Goal: Use online tool/utility: Utilize a website feature to perform a specific function

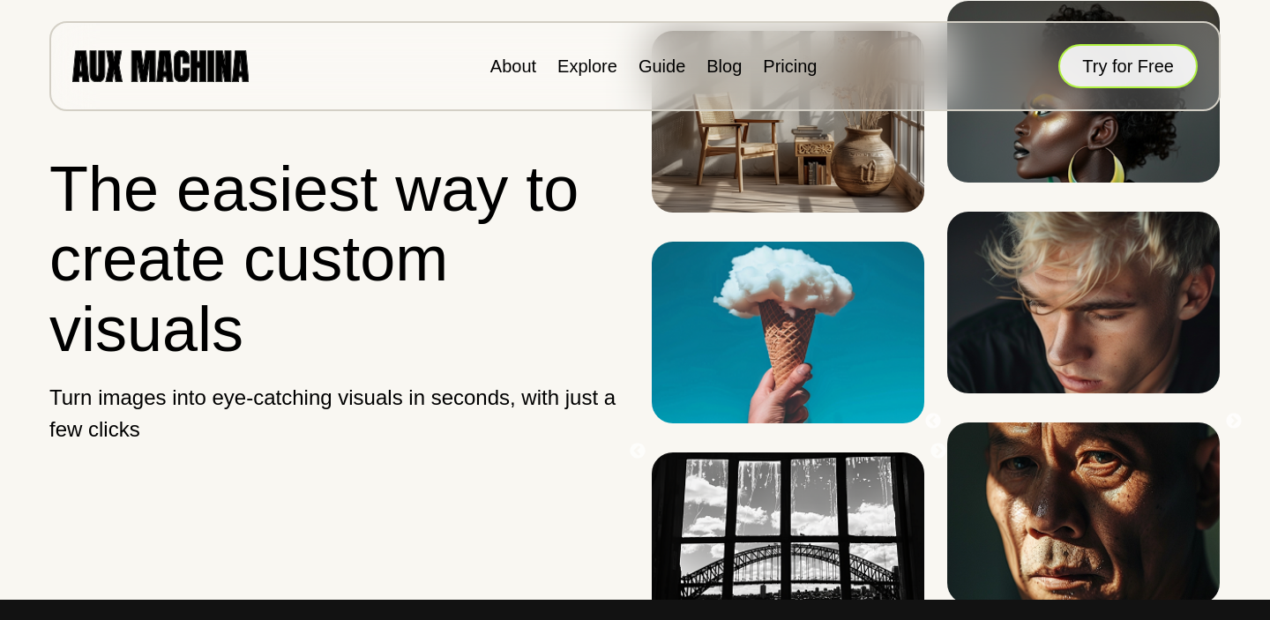
click at [1114, 79] on button "Try for Free" at bounding box center [1127, 66] width 139 height 44
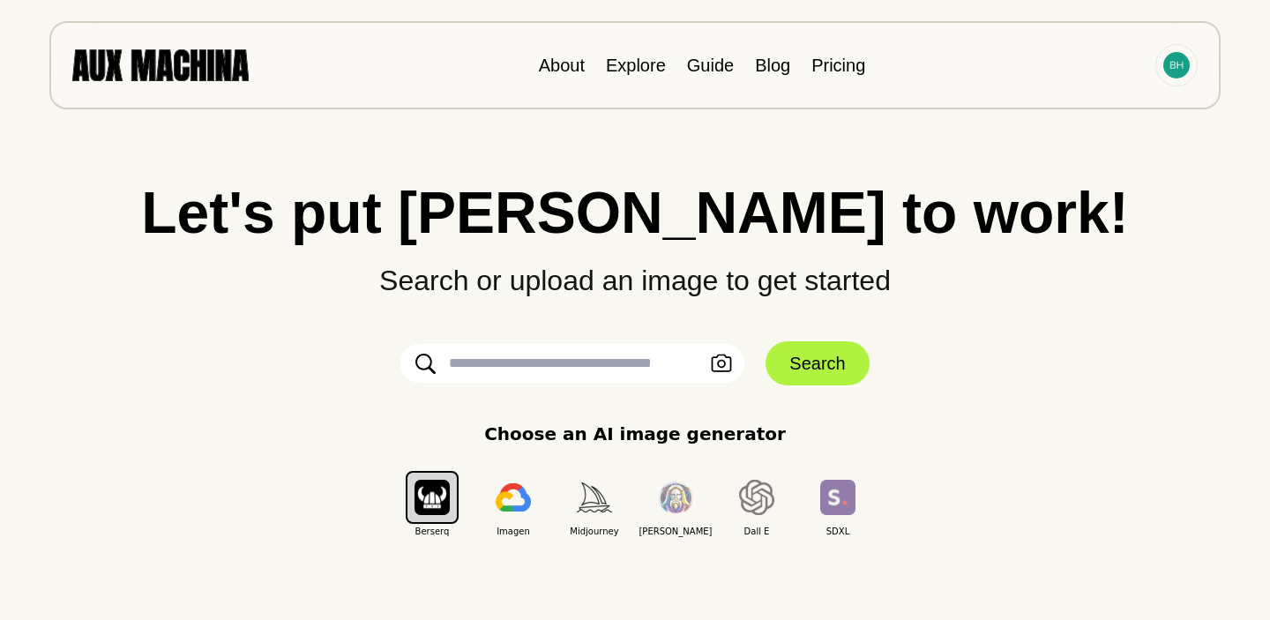
click at [574, 371] on input "text" at bounding box center [572, 363] width 344 height 39
click at [717, 371] on icon "button" at bounding box center [721, 363] width 21 height 19
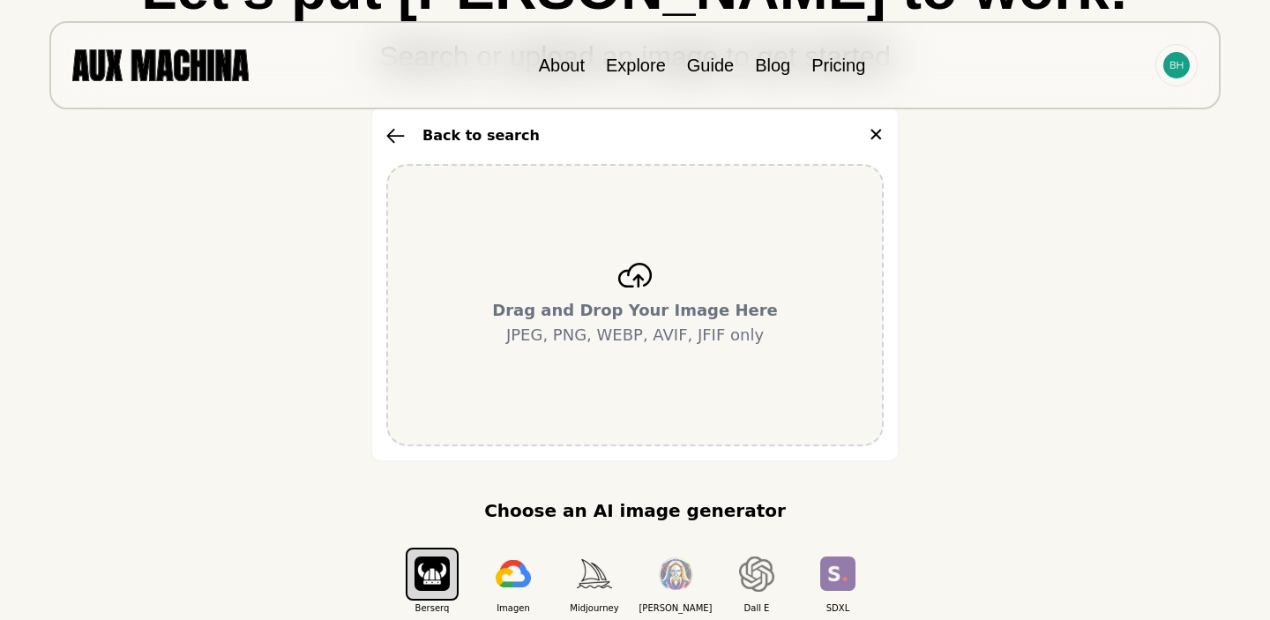
scroll to position [214, 0]
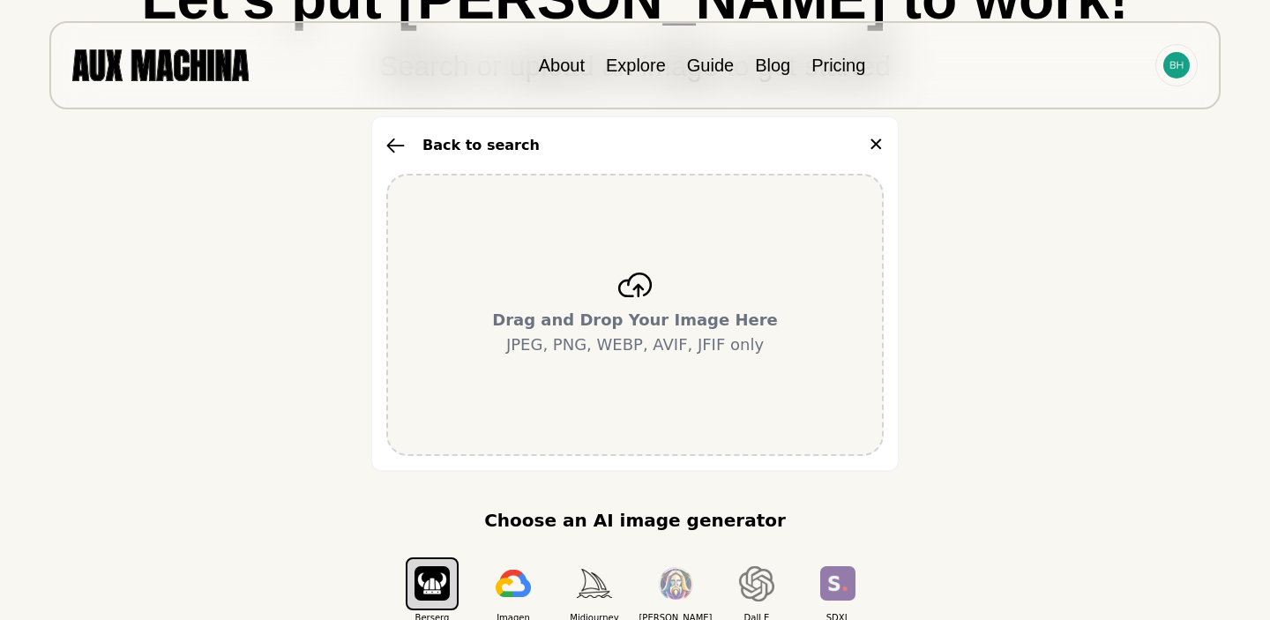
click at [607, 354] on p "Drag and Drop Your Image Here JPEG, PNG, WEBP, AVIF, JFIF only" at bounding box center [635, 332] width 286 height 49
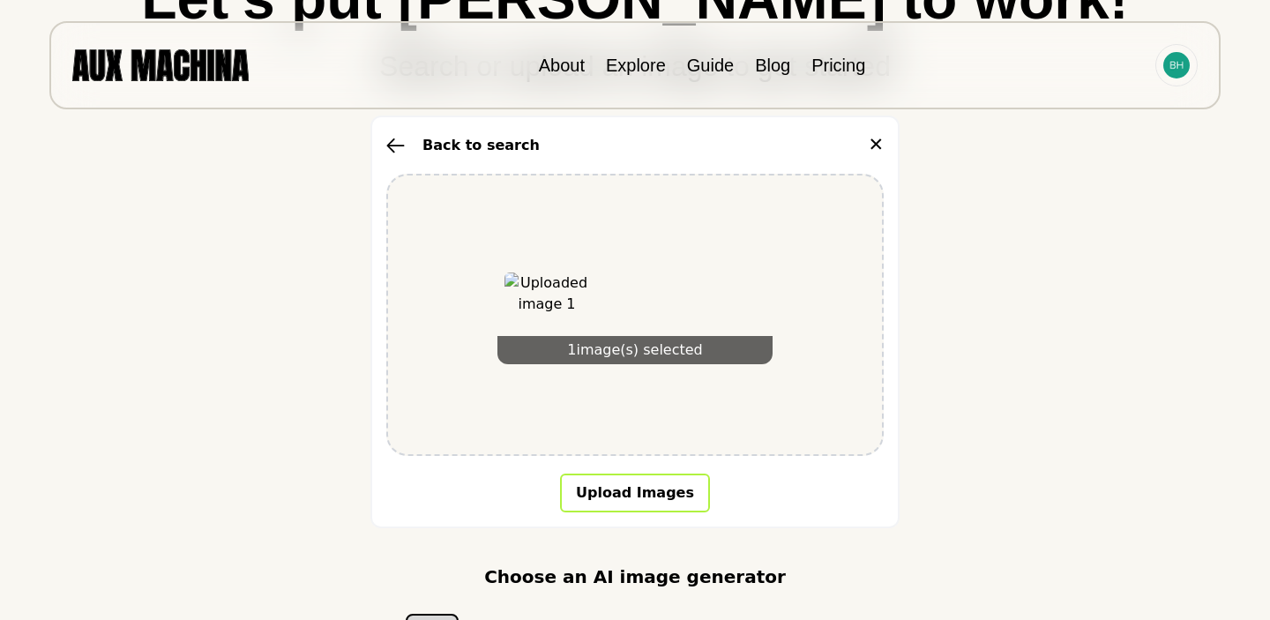
click at [643, 498] on button "Upload Images" at bounding box center [635, 492] width 150 height 39
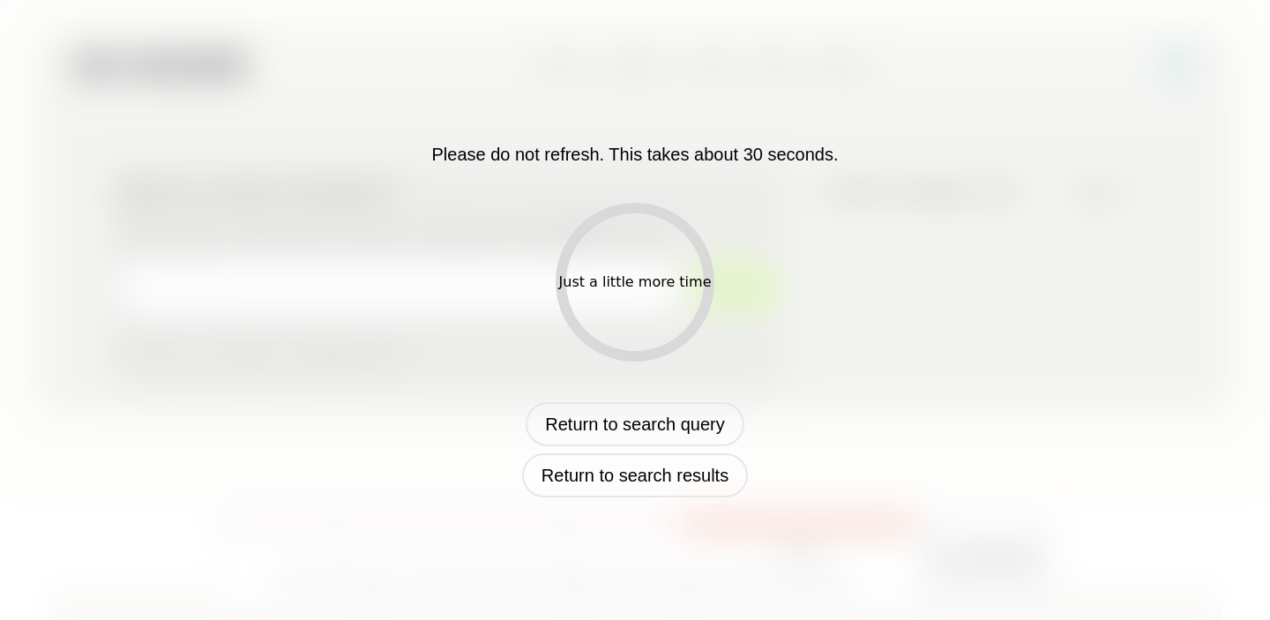
click at [665, 220] on div "Just a little more time" at bounding box center [634, 282] width 159 height 159
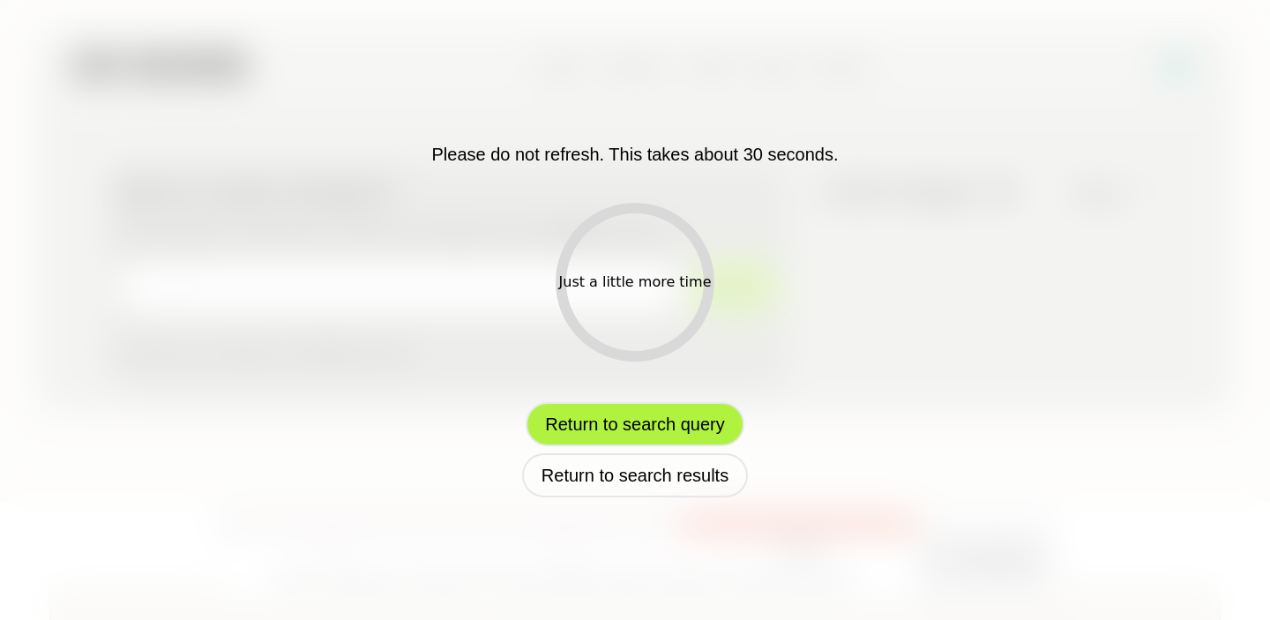
click at [681, 427] on button "Return to search query" at bounding box center [634, 424] width 218 height 44
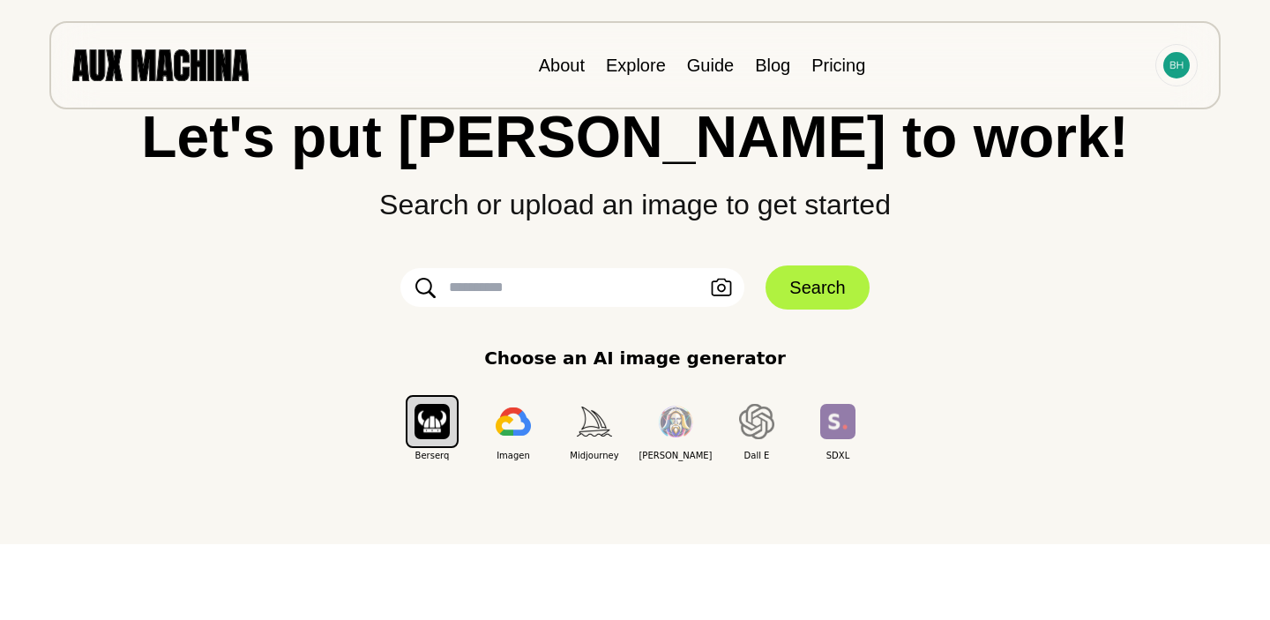
scroll to position [75, 0]
click at [622, 354] on p "Choose an AI image generator" at bounding box center [635, 359] width 302 height 26
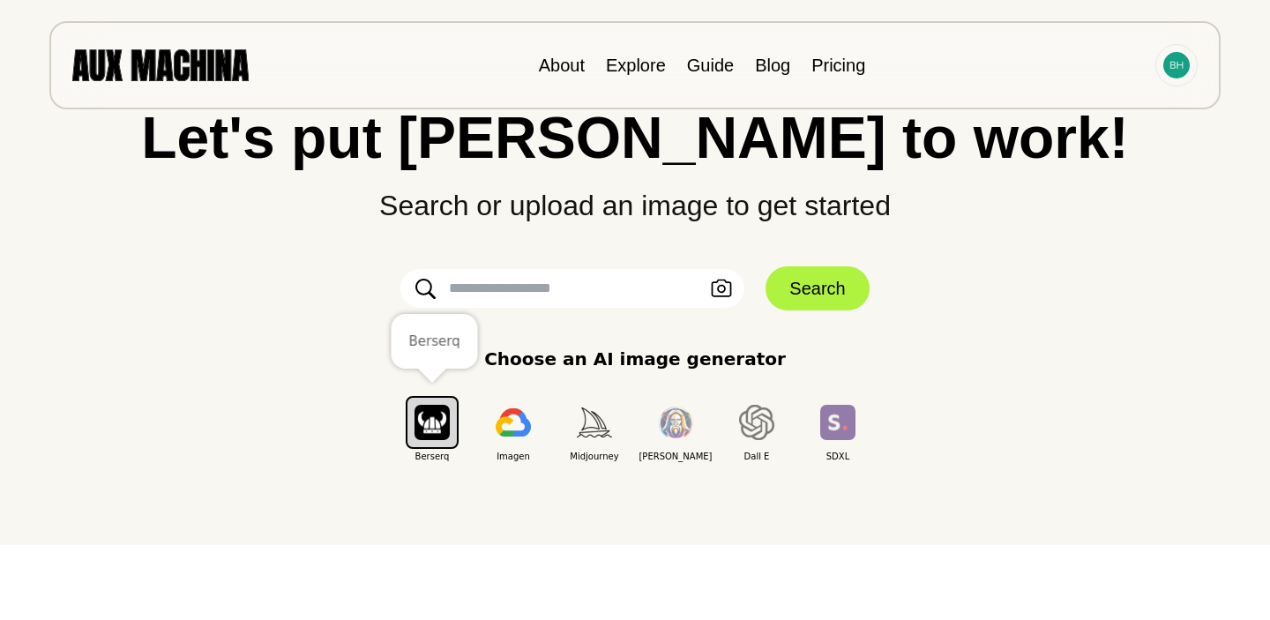
click at [434, 411] on img "button" at bounding box center [431, 422] width 35 height 34
click at [436, 428] on img "button" at bounding box center [431, 422] width 35 height 34
click at [433, 415] on img "button" at bounding box center [431, 422] width 35 height 34
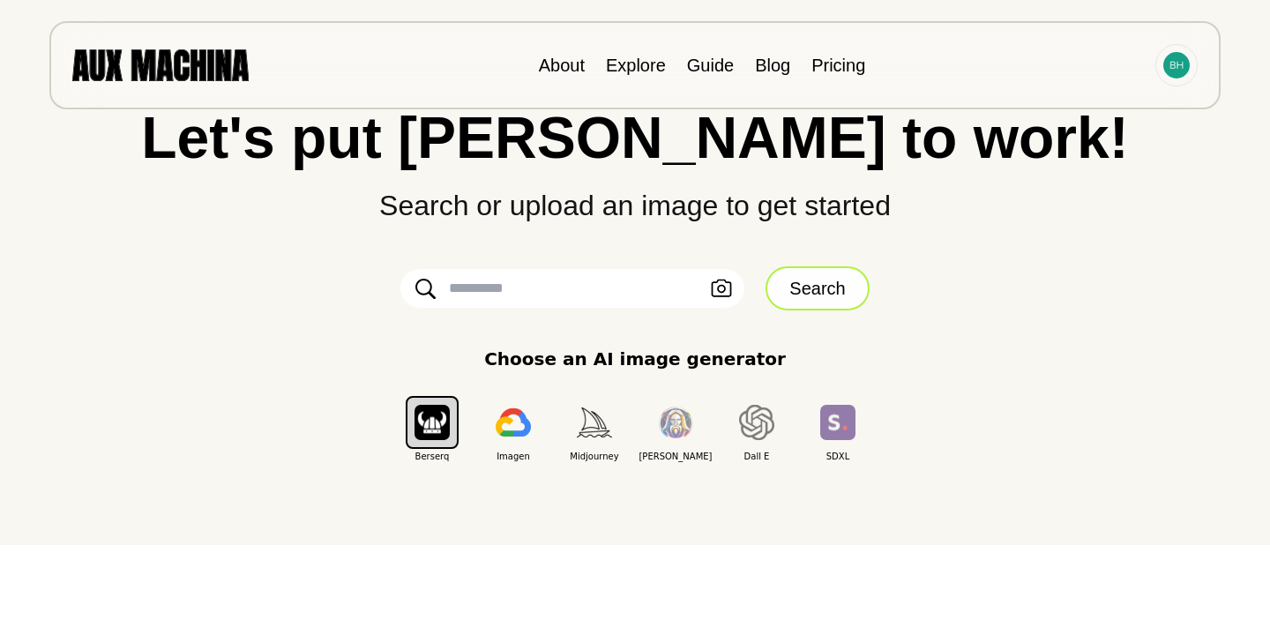
click at [839, 279] on button "Search" at bounding box center [816, 288] width 103 height 44
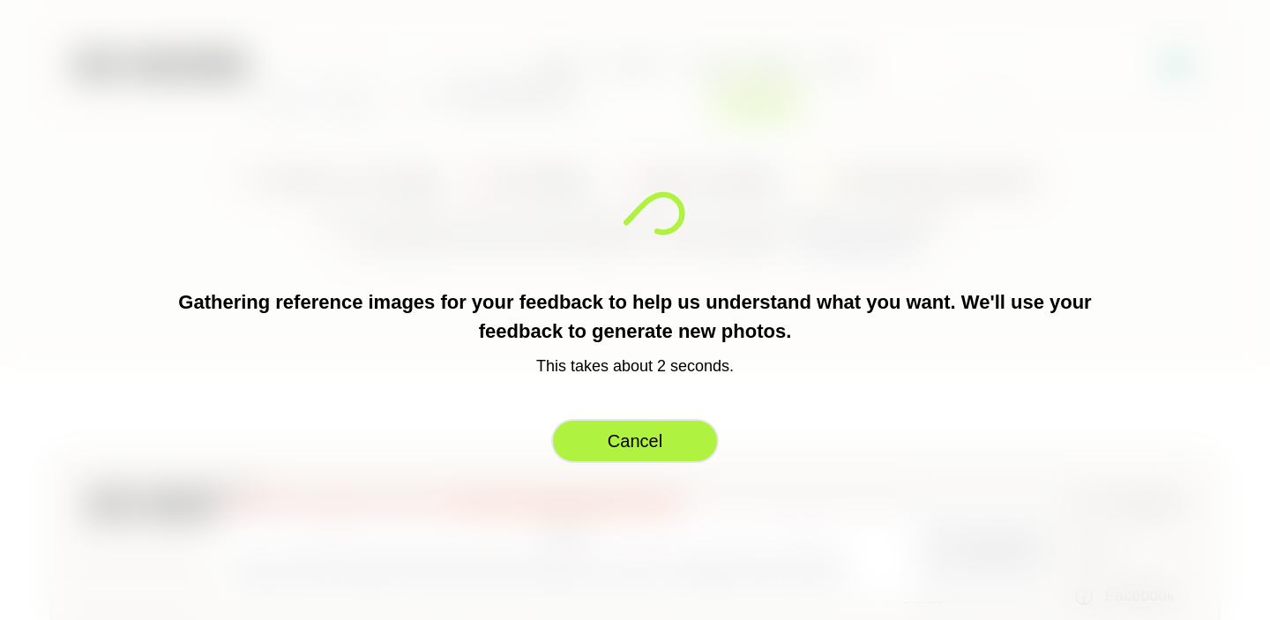
click at [680, 434] on button "Cancel" at bounding box center [635, 441] width 168 height 44
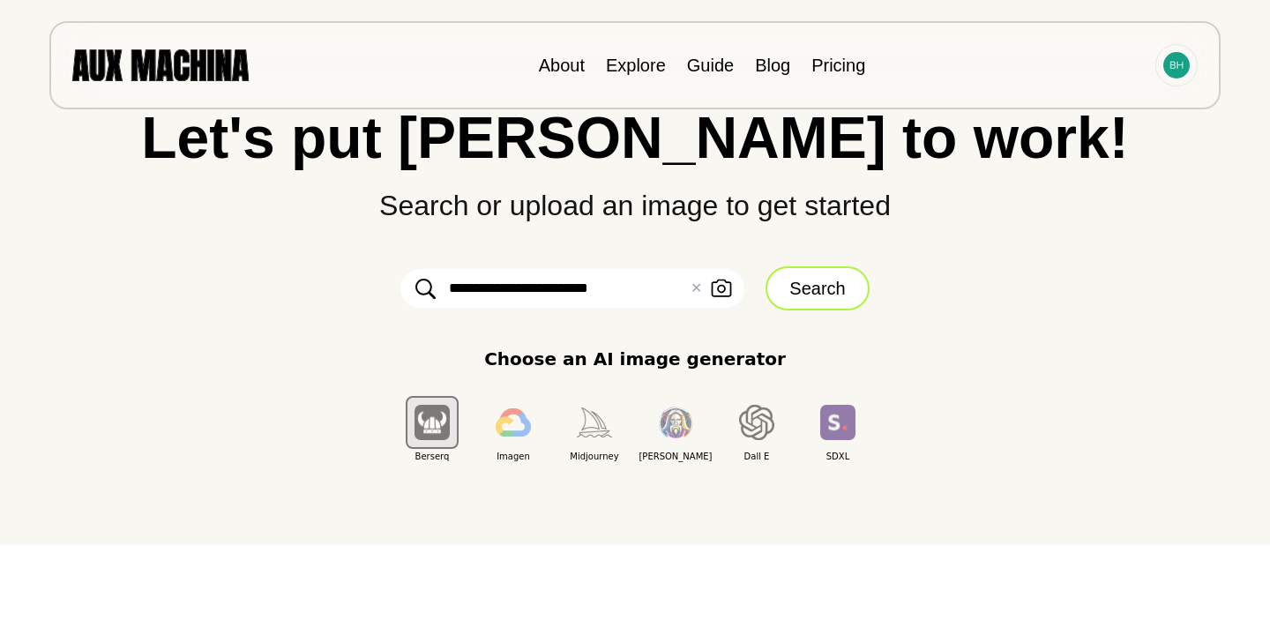
click at [807, 292] on button "Search" at bounding box center [816, 288] width 103 height 44
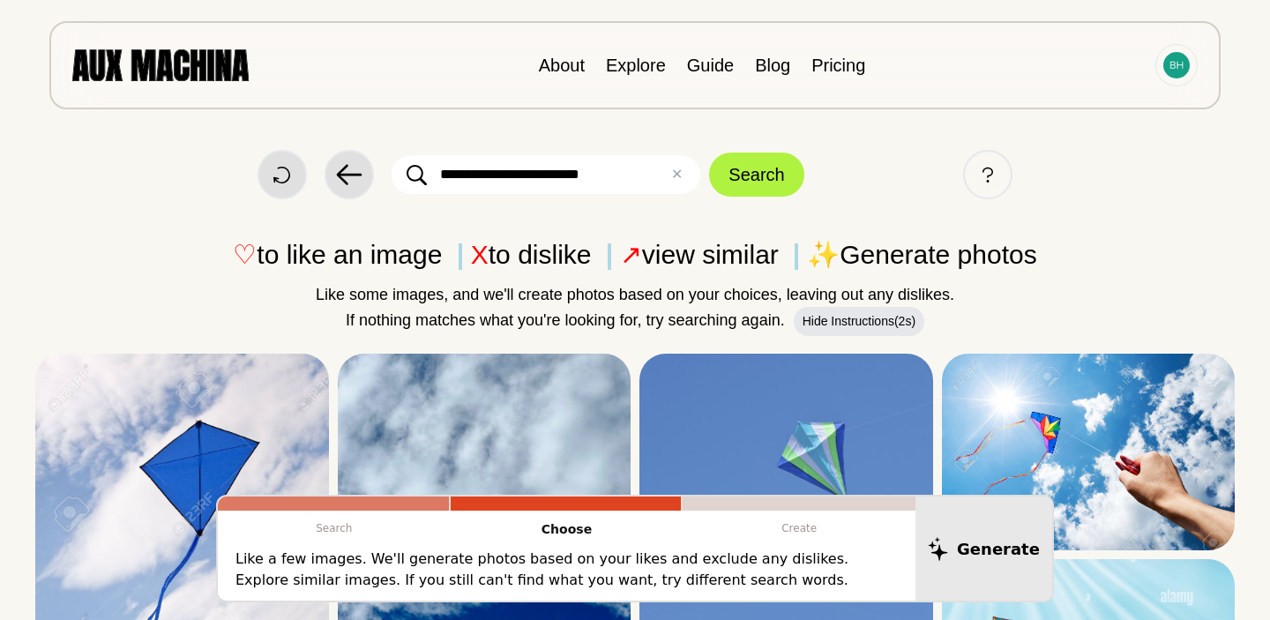
scroll to position [0, 0]
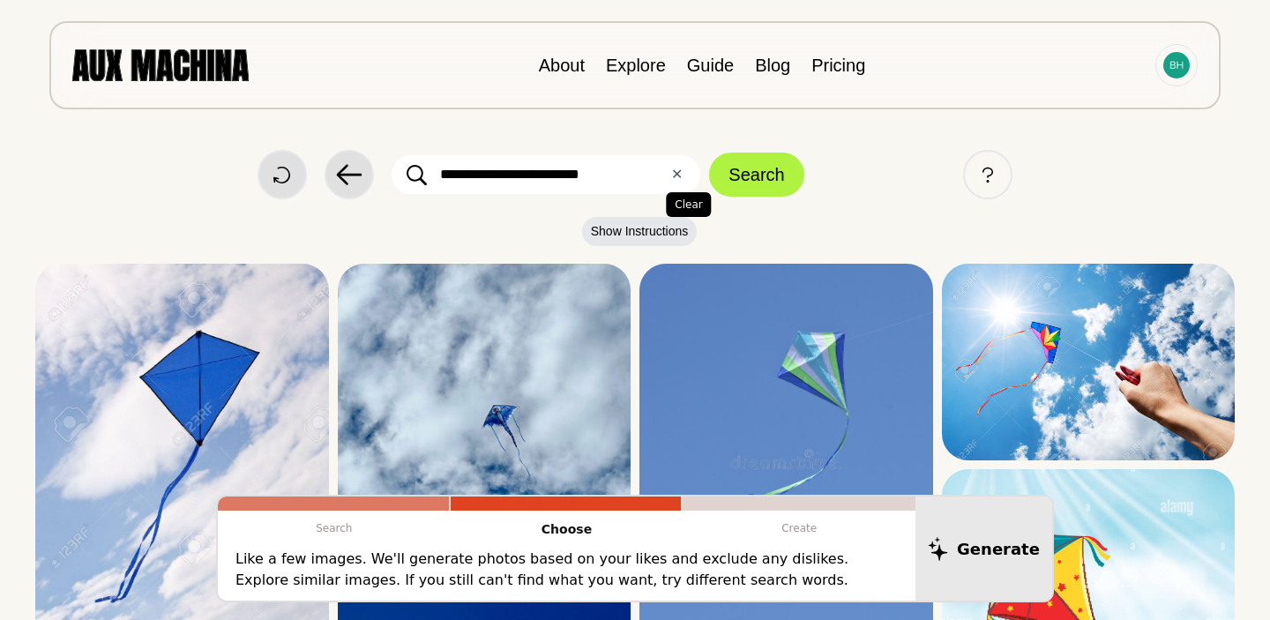
click at [677, 180] on button "✕ Clear" at bounding box center [676, 174] width 11 height 21
click at [516, 186] on input "text" at bounding box center [545, 174] width 309 height 39
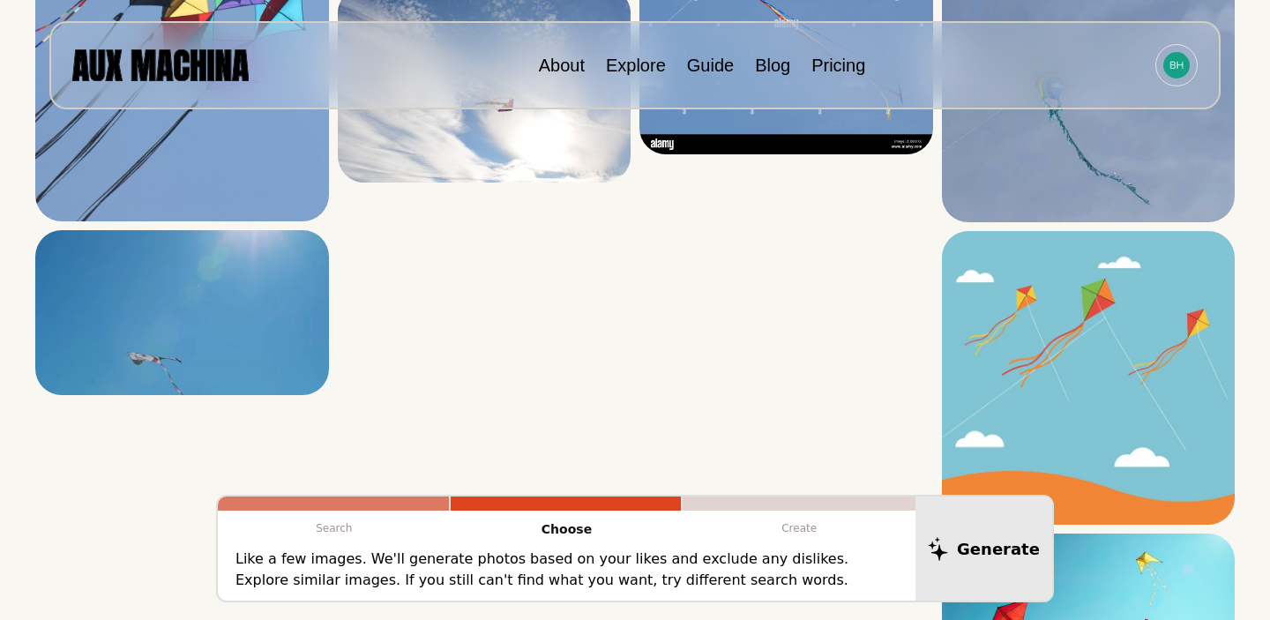
scroll to position [5079, 0]
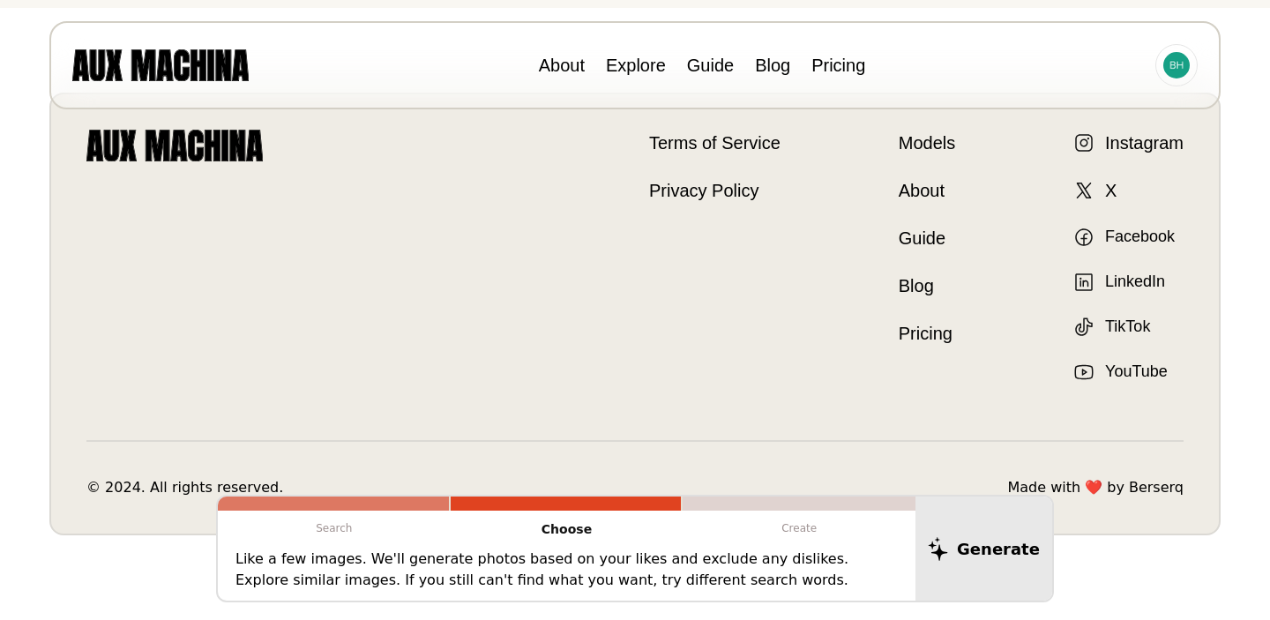
click at [714, 570] on p "Like a few images. We'll generate photos based on your likes and exclude any di…" at bounding box center [566, 569] width 662 height 42
click at [712, 570] on p "Like a few images. We'll generate photos based on your likes and exclude any di…" at bounding box center [566, 569] width 662 height 42
click at [679, 570] on p "Like a few images. We'll generate photos based on your likes and exclude any di…" at bounding box center [566, 569] width 662 height 42
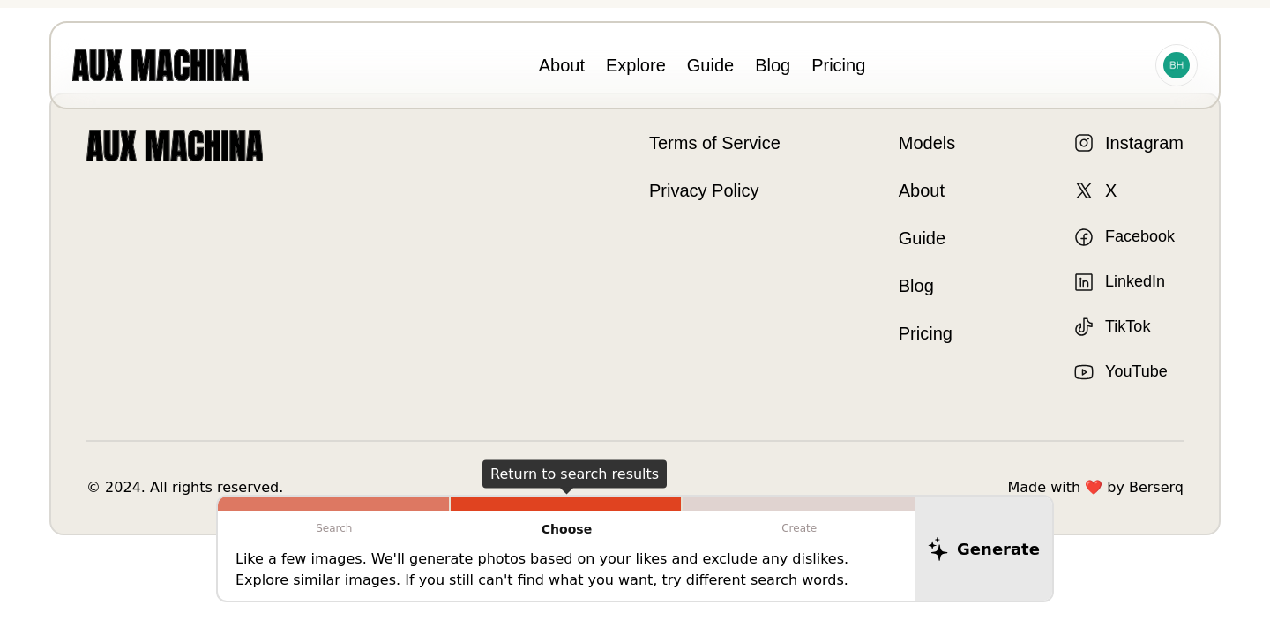
click at [574, 528] on p "Choose" at bounding box center [567, 529] width 233 height 38
click at [793, 525] on p "Create" at bounding box center [798, 527] width 233 height 35
drag, startPoint x: 793, startPoint y: 525, endPoint x: 901, endPoint y: 525, distance: 108.4
click at [804, 525] on p "Create" at bounding box center [798, 527] width 233 height 35
click at [901, 525] on p "Create" at bounding box center [798, 527] width 233 height 35
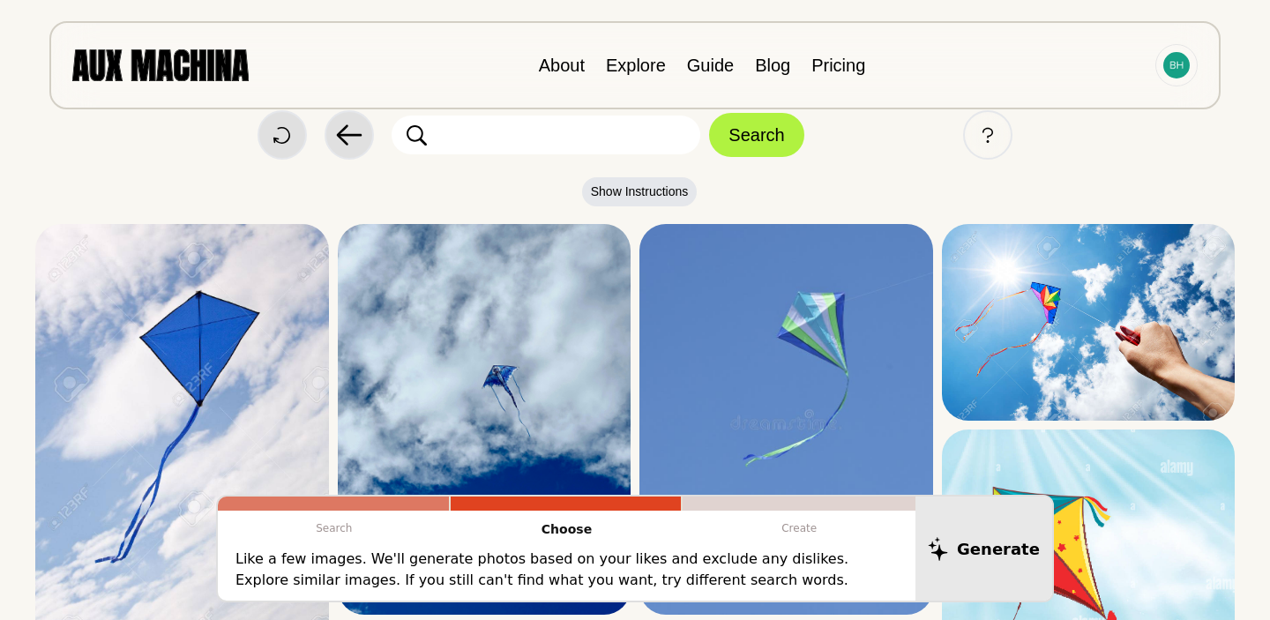
scroll to position [0, 0]
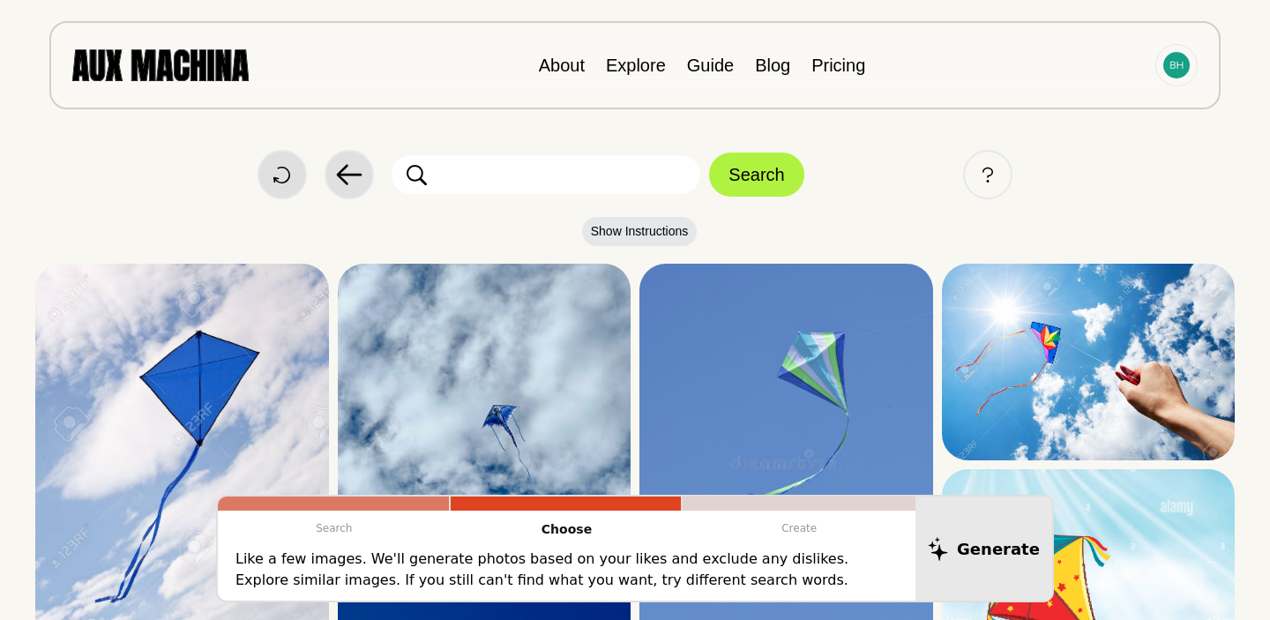
click at [420, 172] on icon at bounding box center [416, 175] width 20 height 22
click at [631, 70] on link "Explore" at bounding box center [636, 65] width 60 height 19
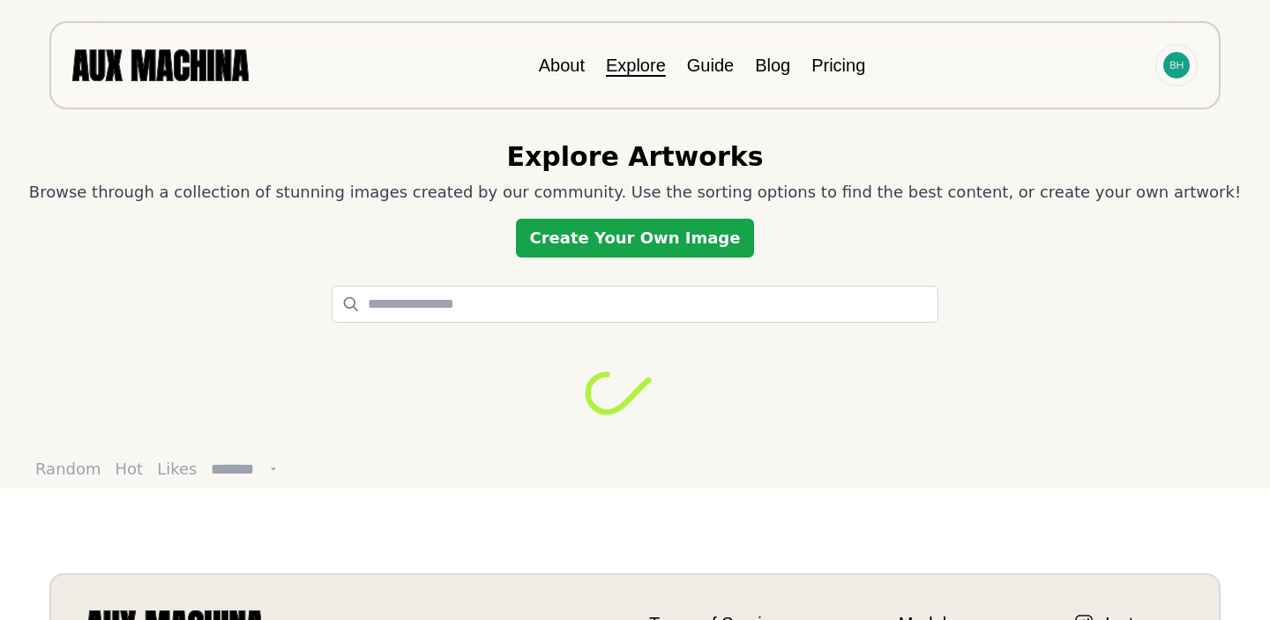
click at [651, 238] on link "Create Your Own Image" at bounding box center [635, 238] width 239 height 39
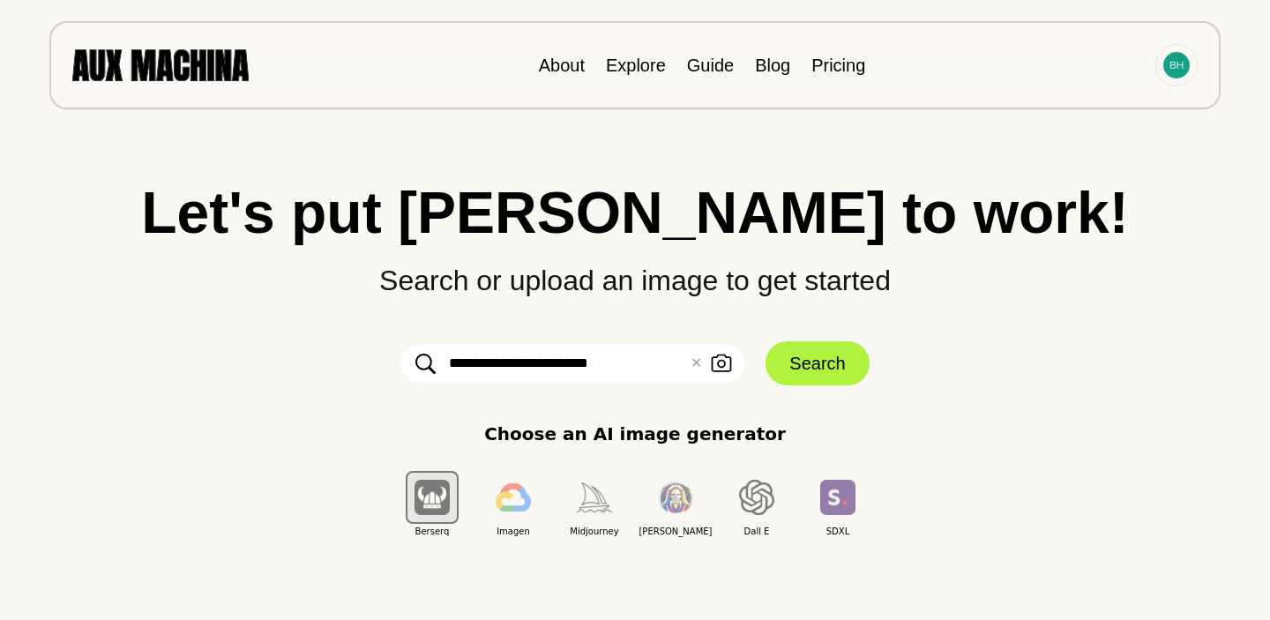
click at [635, 354] on input "**********" at bounding box center [572, 363] width 344 height 39
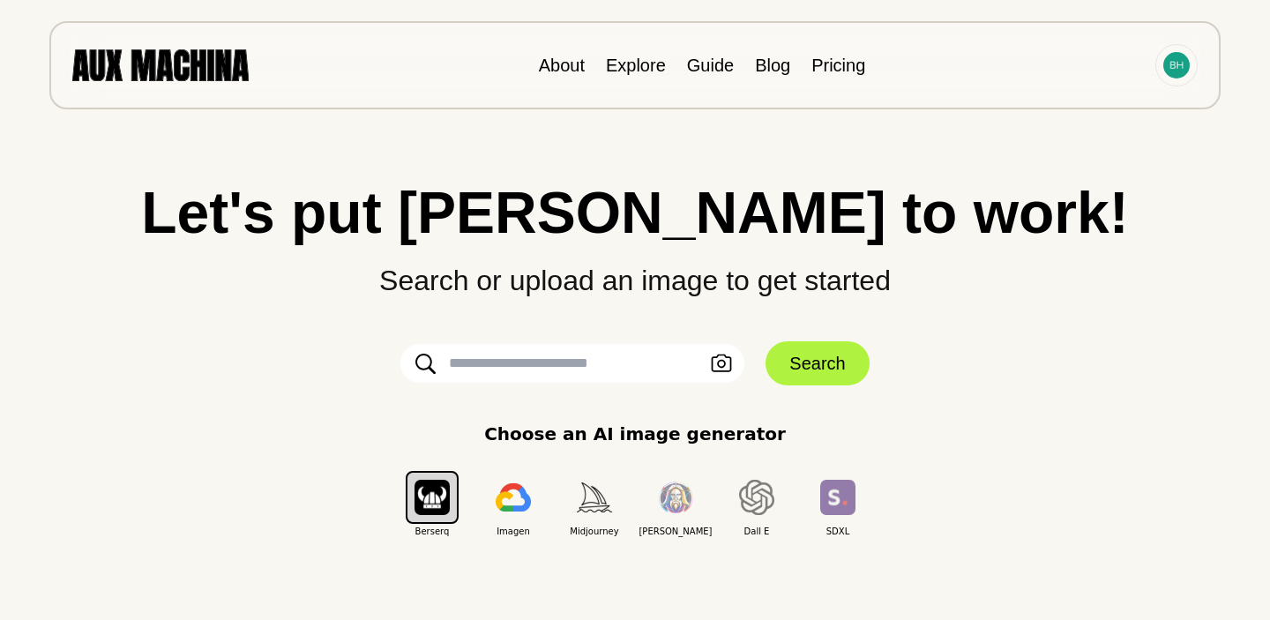
paste input "**********"
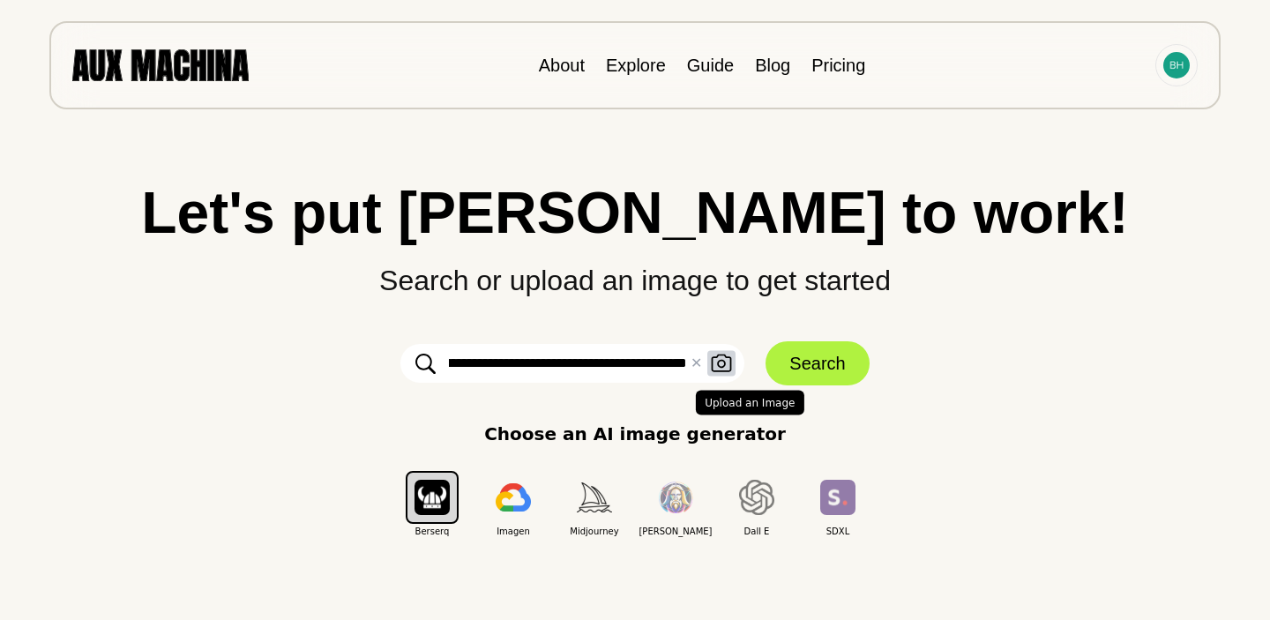
type input "**********"
click at [726, 366] on icon "button" at bounding box center [721, 363] width 21 height 19
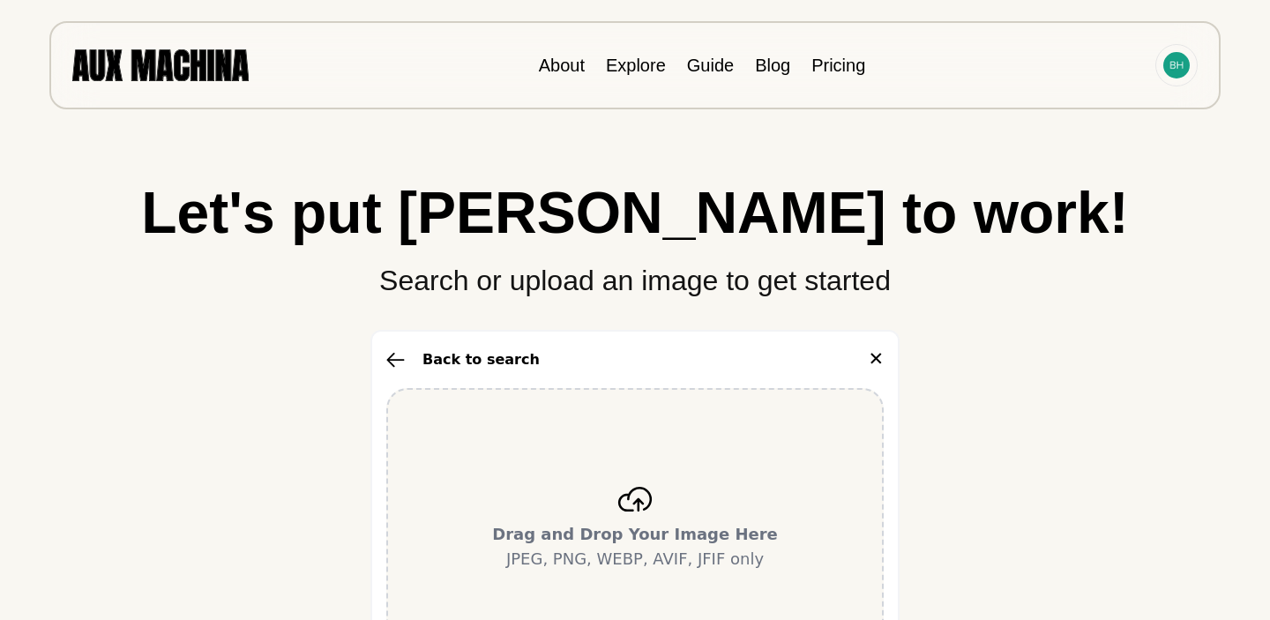
click at [642, 465] on div "Drag and Drop Your Image Here JPEG, PNG, WEBP, AVIF, JFIF only" at bounding box center [634, 529] width 497 height 282
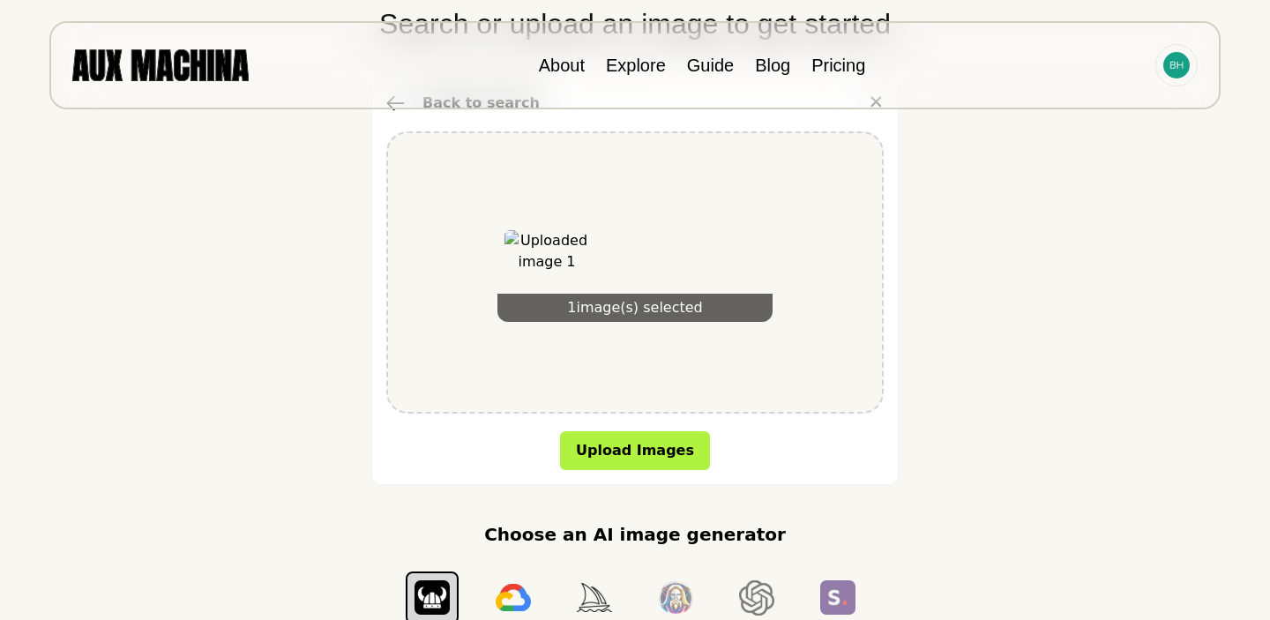
scroll to position [268, 0]
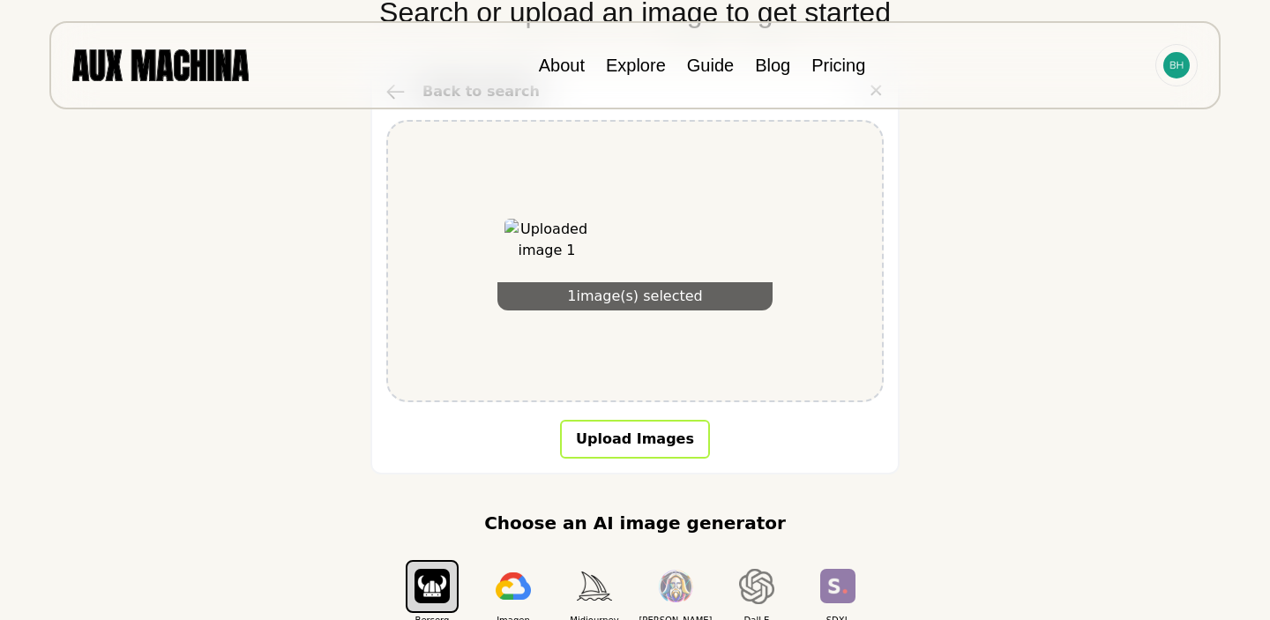
click at [648, 431] on button "Upload Images" at bounding box center [635, 439] width 150 height 39
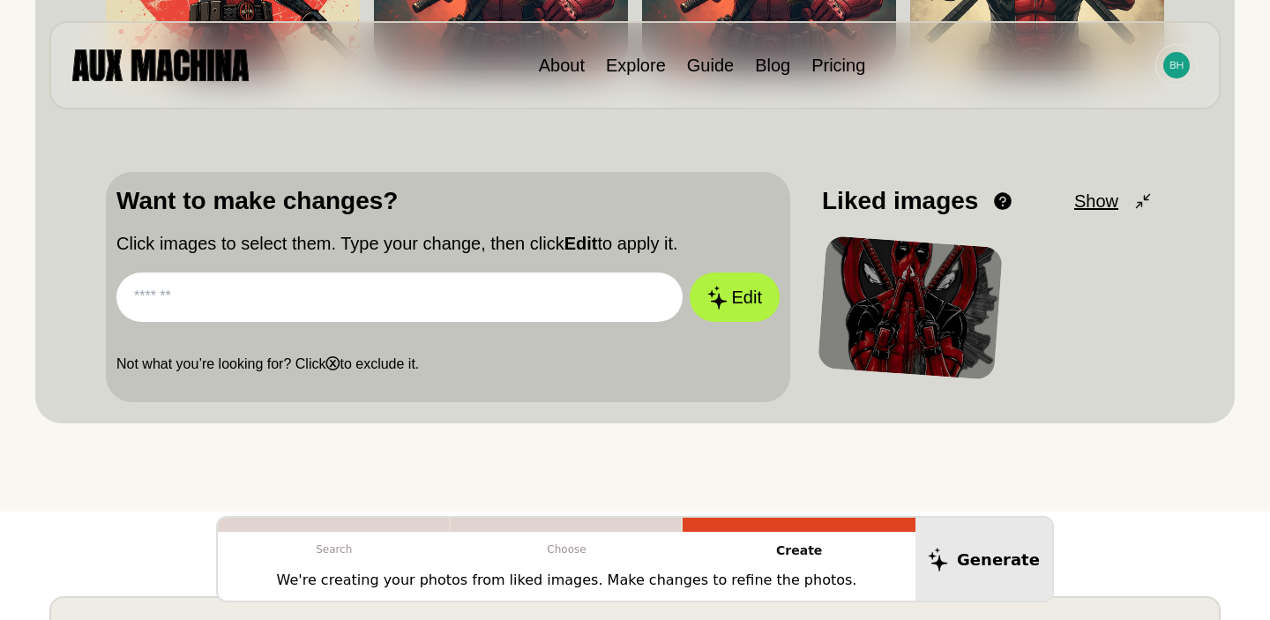
scroll to position [456, 0]
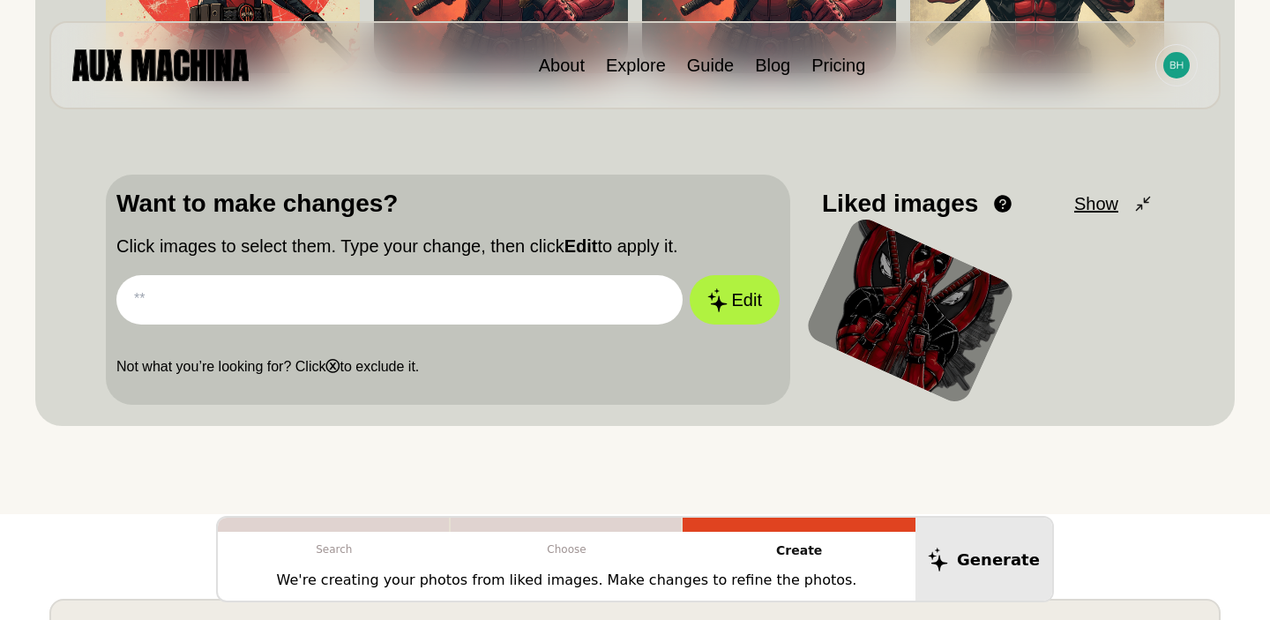
click at [461, 313] on input "text" at bounding box center [399, 299] width 566 height 49
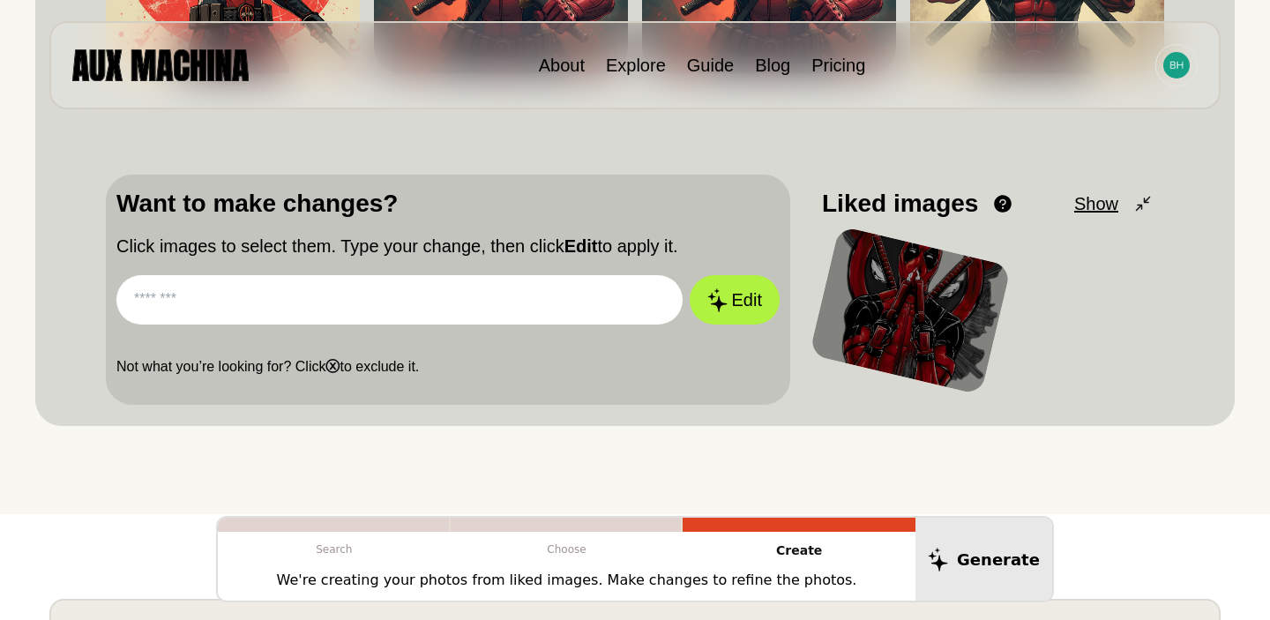
paste input "**********"
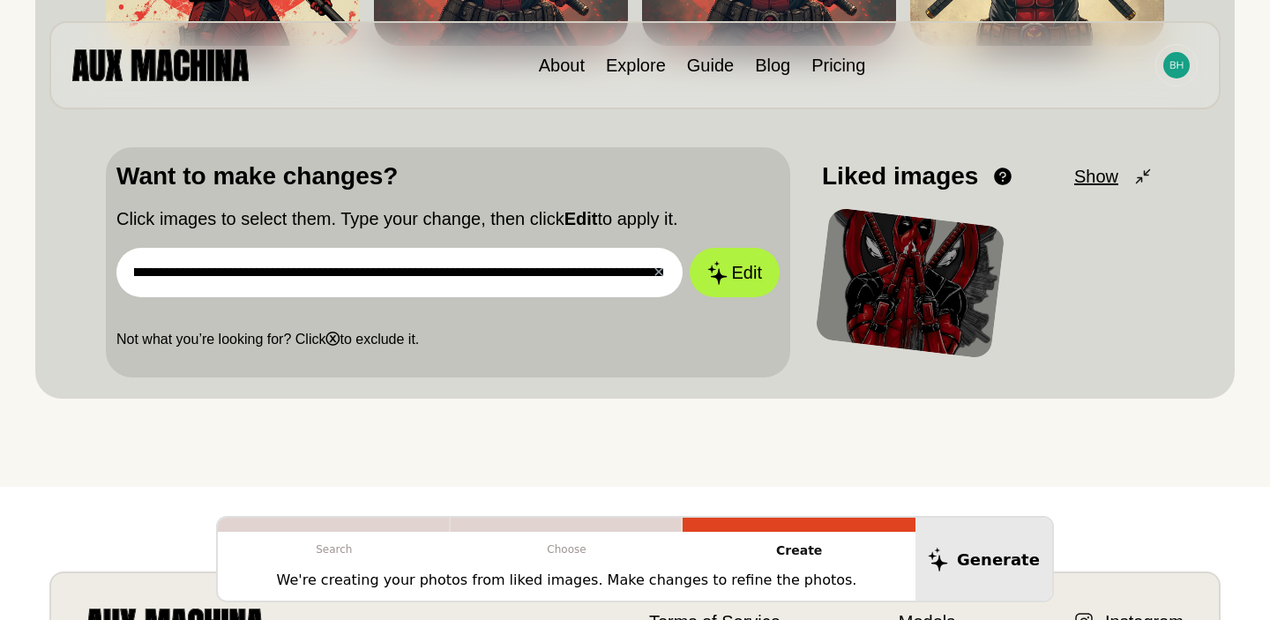
scroll to position [482, 0]
type input "**********"
click at [738, 281] on button "Edit" at bounding box center [734, 274] width 95 height 52
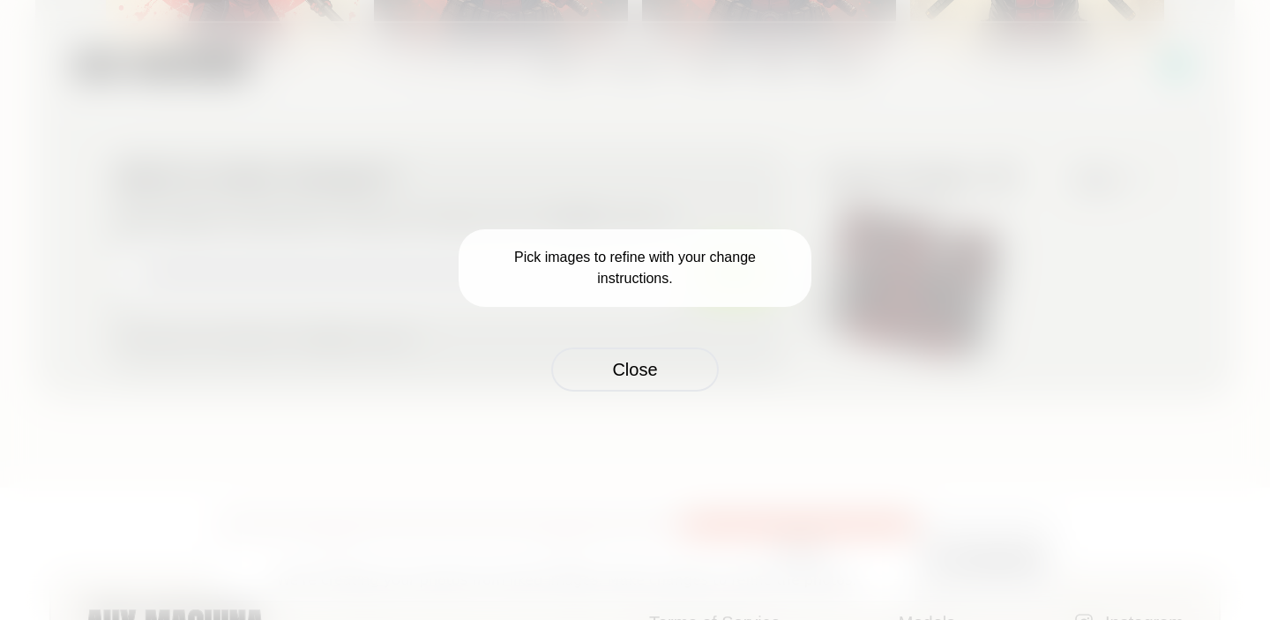
click at [642, 288] on p "Pick images to refine with your change instructions." at bounding box center [634, 268] width 353 height 78
click at [645, 380] on button "Close" at bounding box center [635, 369] width 168 height 44
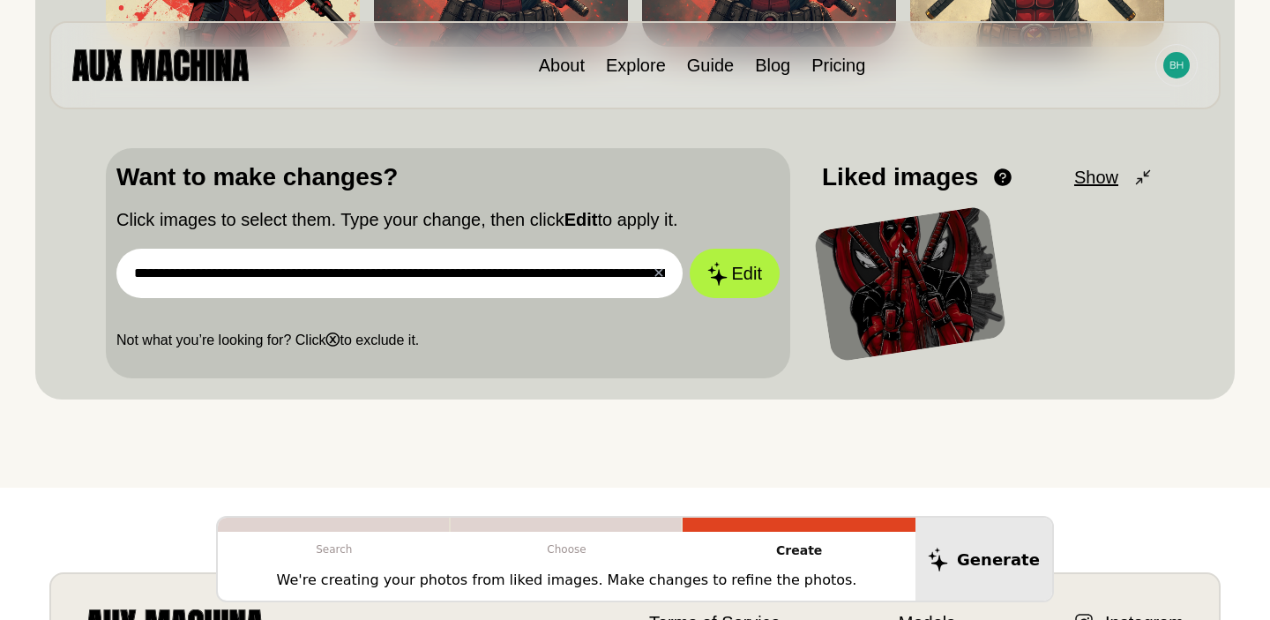
click at [879, 277] on div at bounding box center [910, 283] width 194 height 157
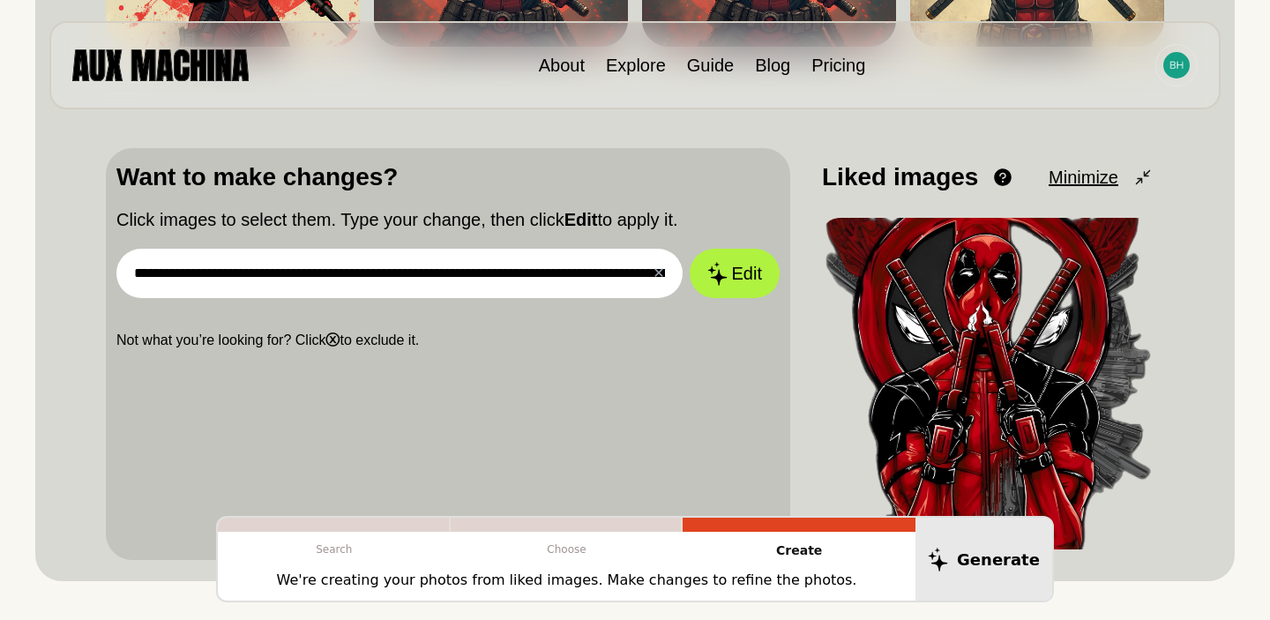
click at [485, 357] on div "**********" at bounding box center [448, 354] width 684 height 412
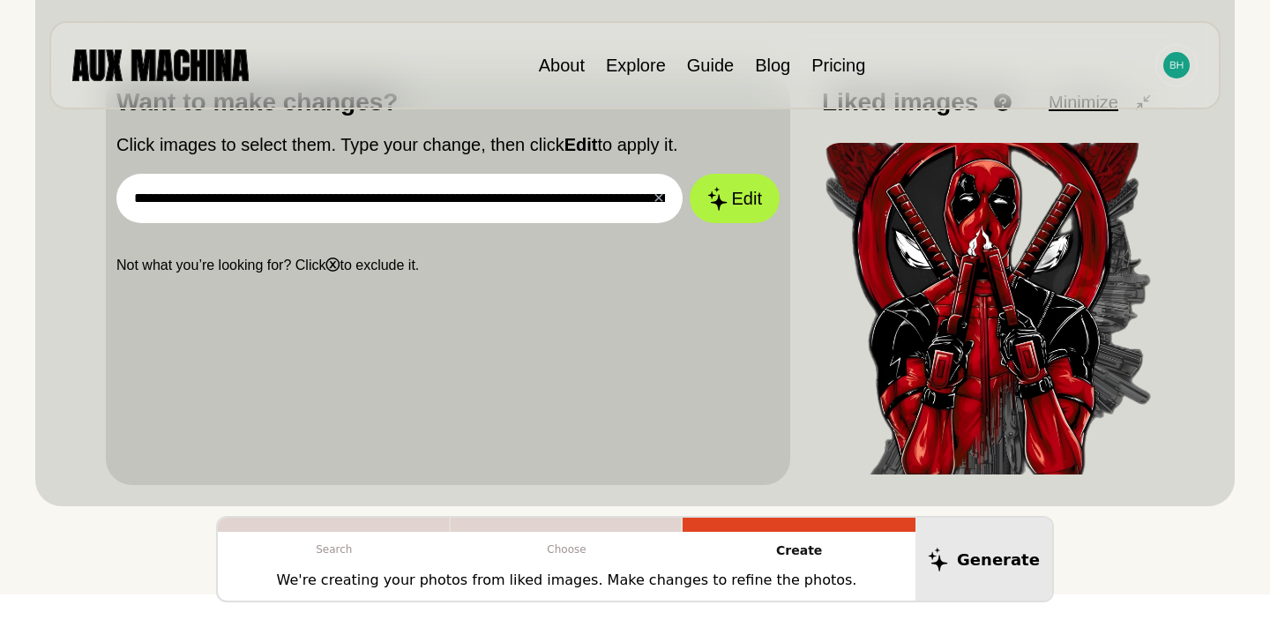
scroll to position [559, 0]
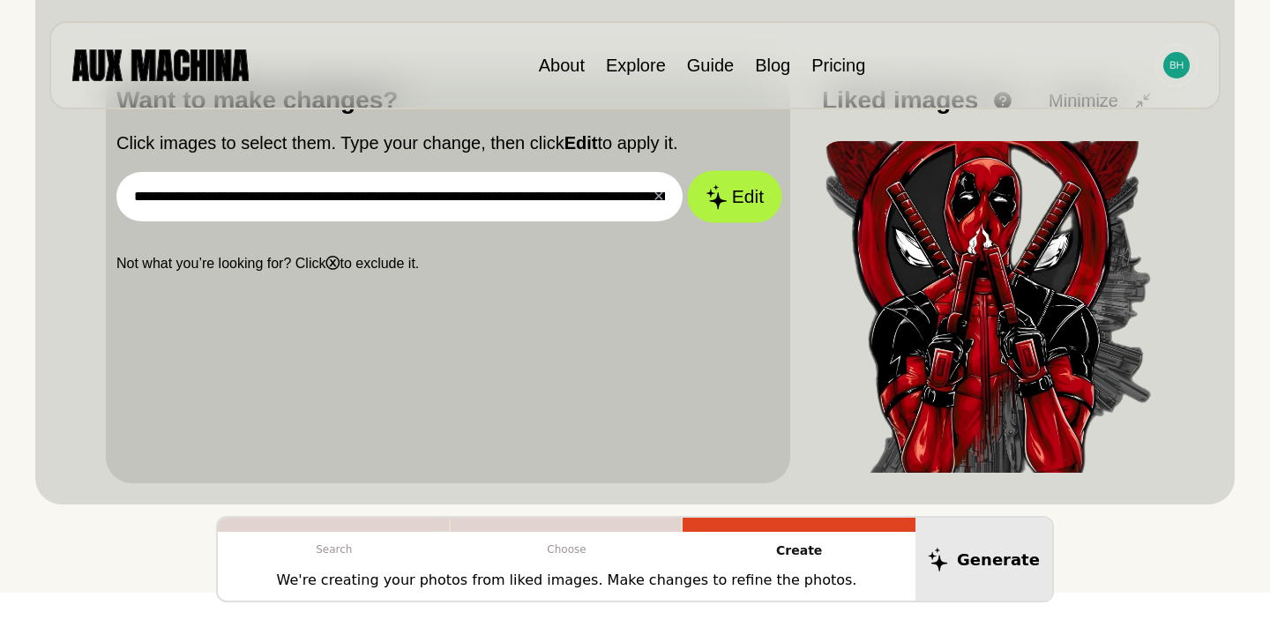
click at [739, 190] on button "Edit" at bounding box center [734, 197] width 95 height 52
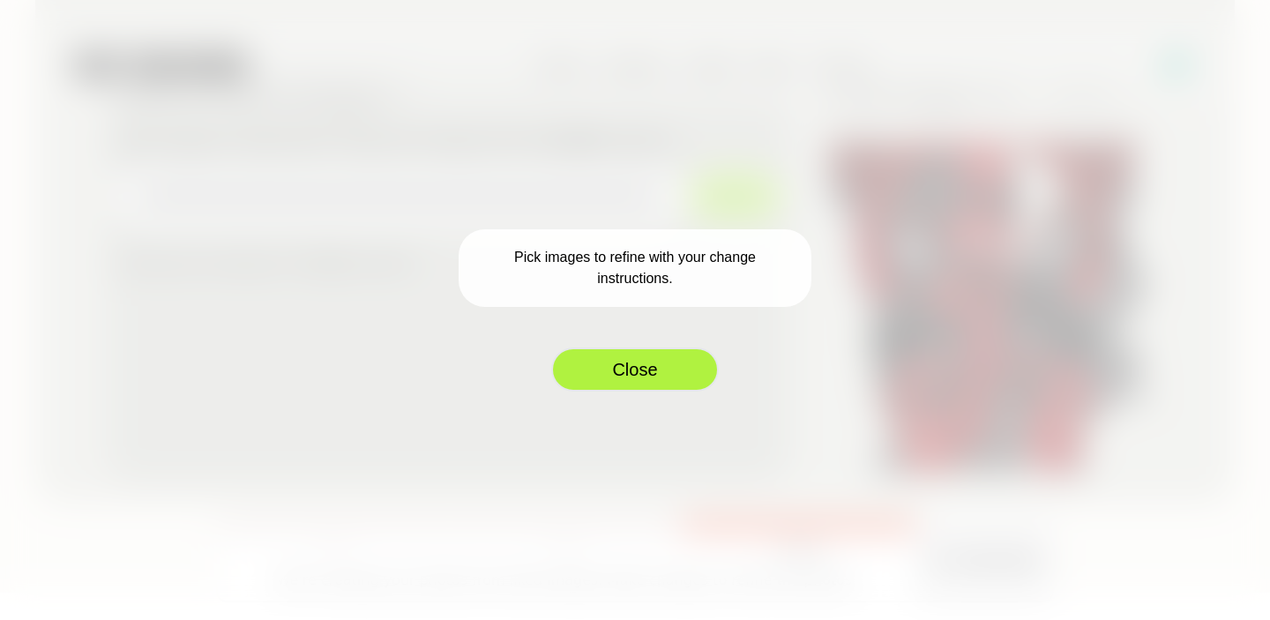
click at [642, 356] on button "Close" at bounding box center [635, 369] width 168 height 44
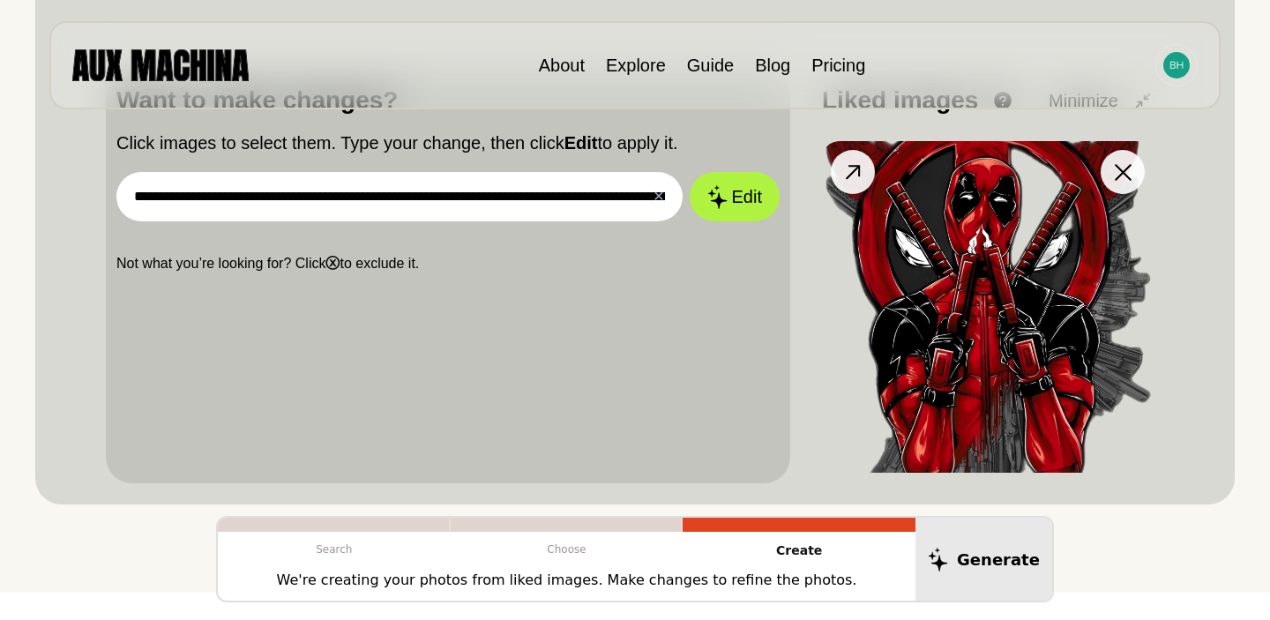
click at [898, 309] on img at bounding box center [988, 307] width 332 height 332
click at [480, 272] on p "Not what you’re looking for? Click ⓧ to exclude it." at bounding box center [447, 263] width 663 height 21
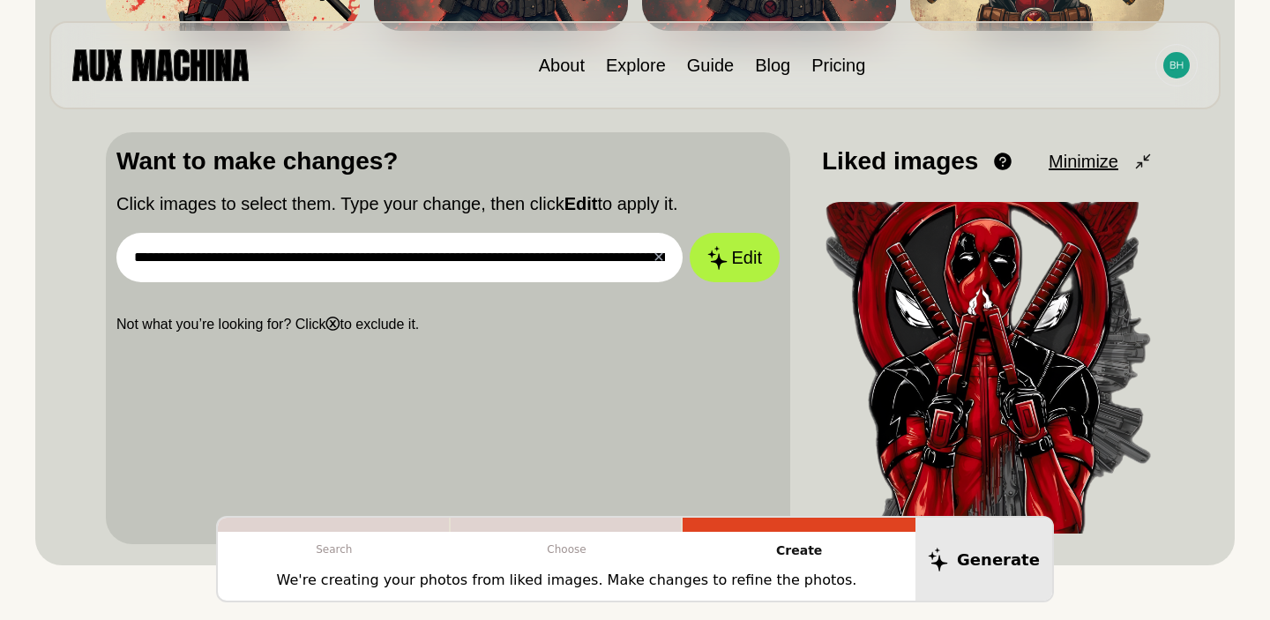
scroll to position [491, 0]
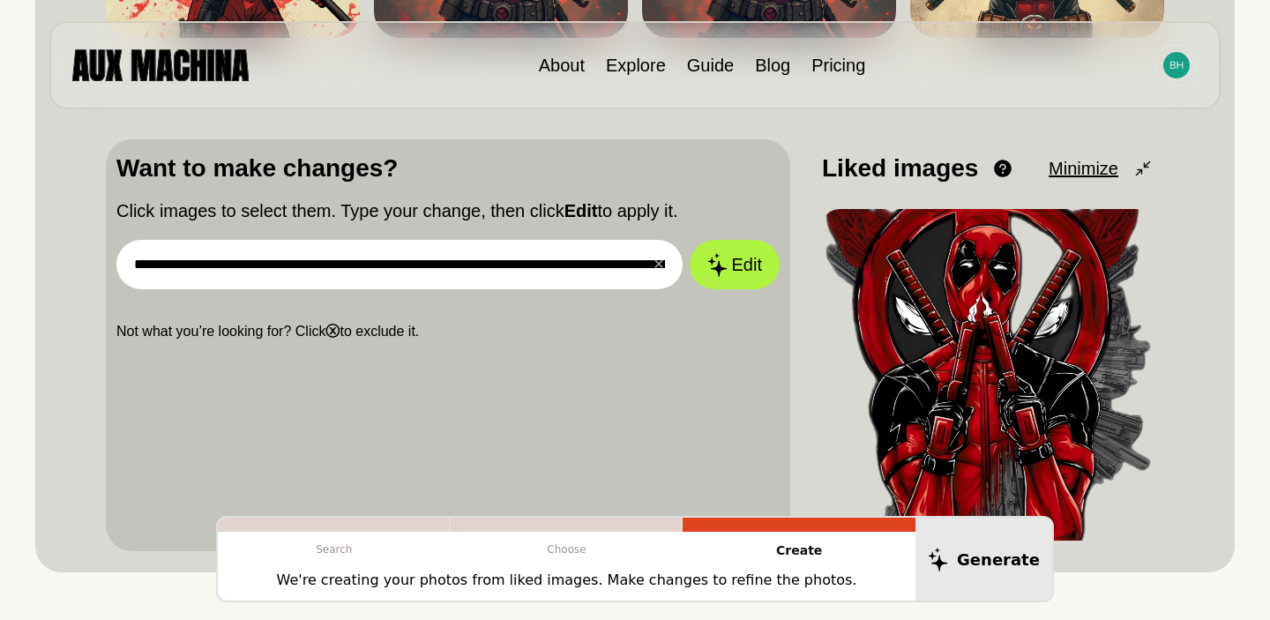
click at [587, 207] on b "Edit" at bounding box center [581, 210] width 34 height 19
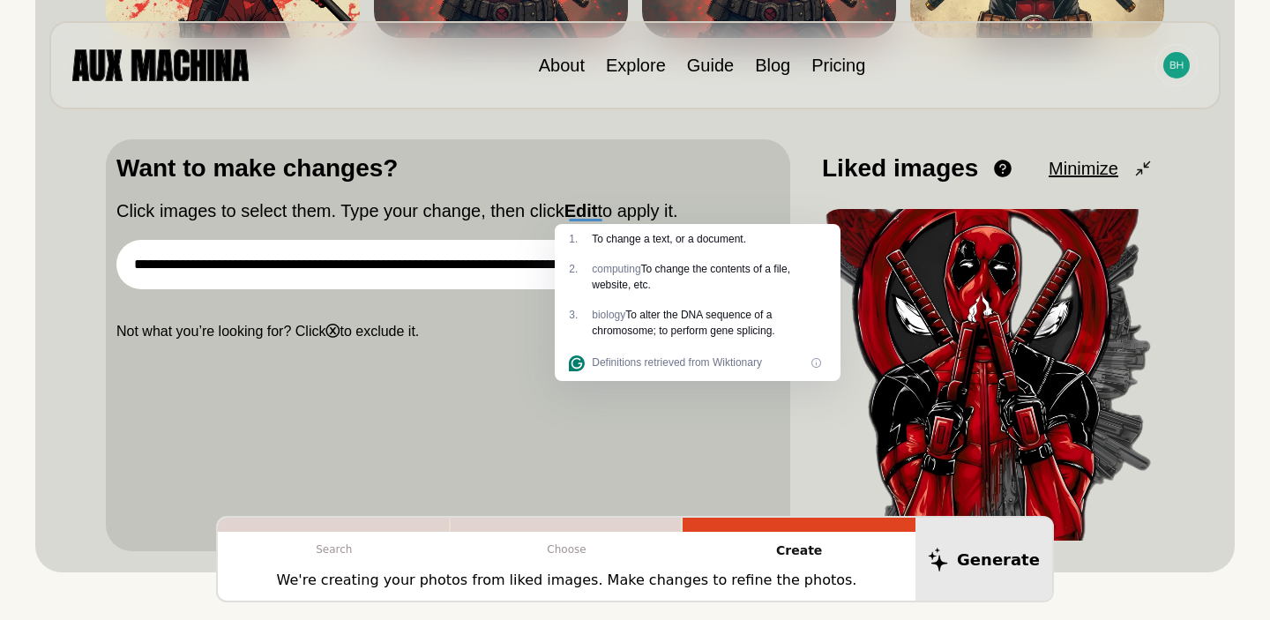
click at [529, 261] on input "**********" at bounding box center [399, 264] width 566 height 49
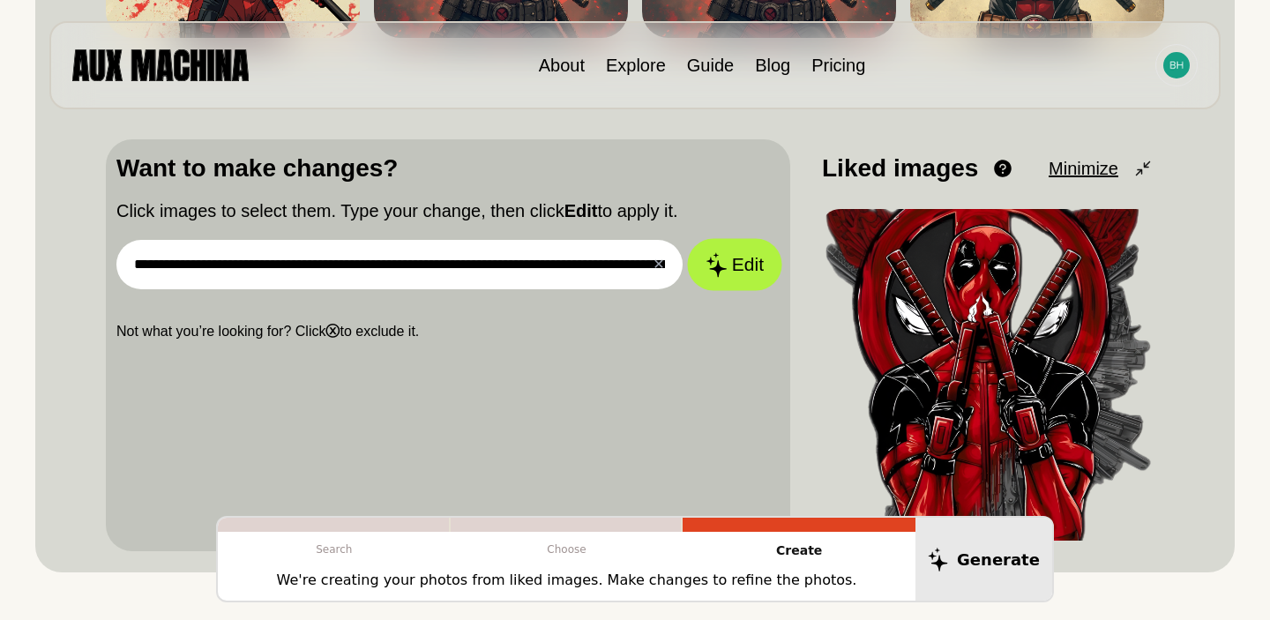
click at [736, 258] on button "Edit" at bounding box center [734, 265] width 95 height 52
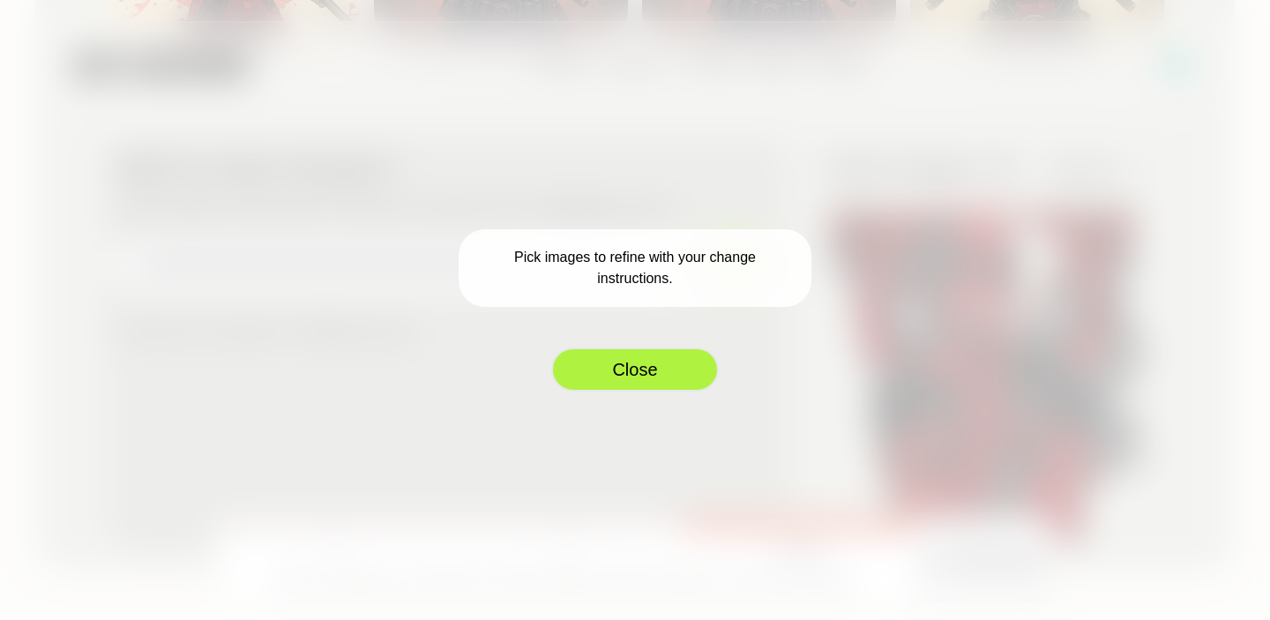
click at [641, 358] on button "Close" at bounding box center [635, 369] width 168 height 44
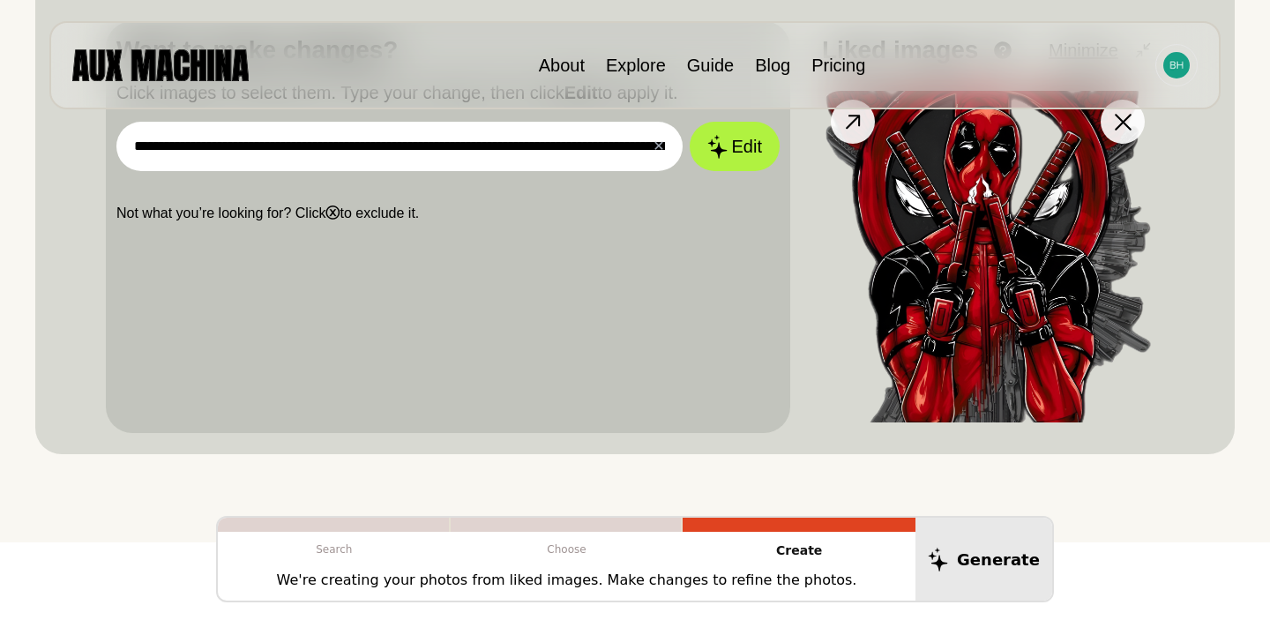
scroll to position [559, 0]
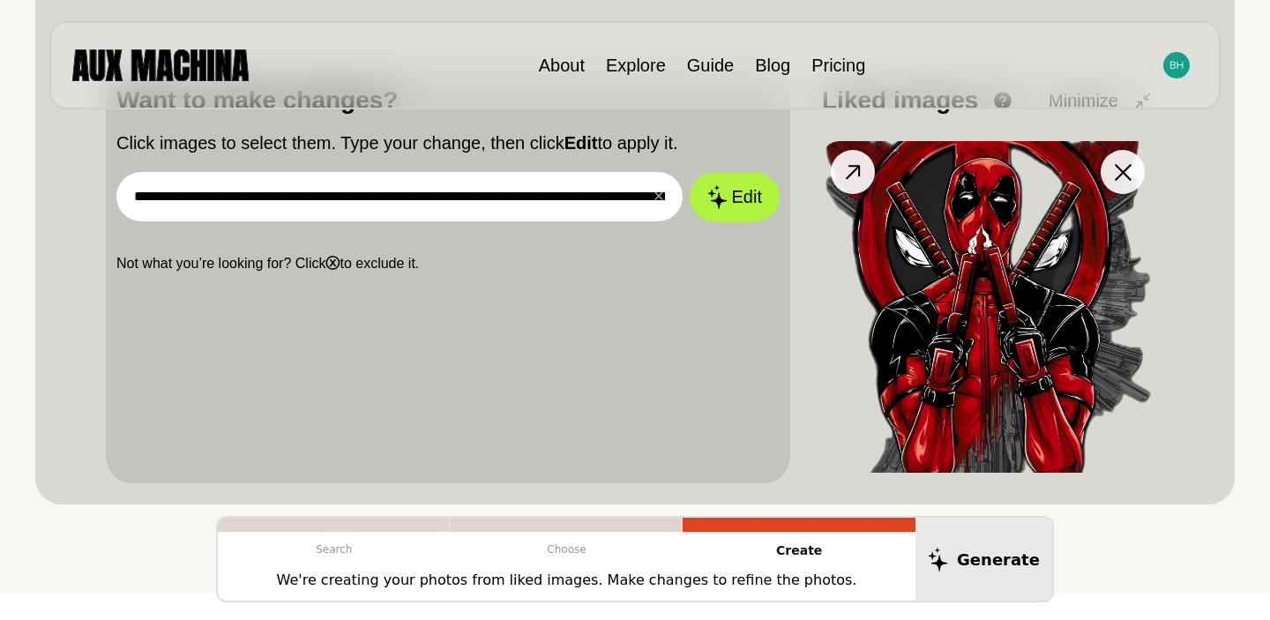
click at [856, 163] on icon at bounding box center [853, 173] width 26 height 26
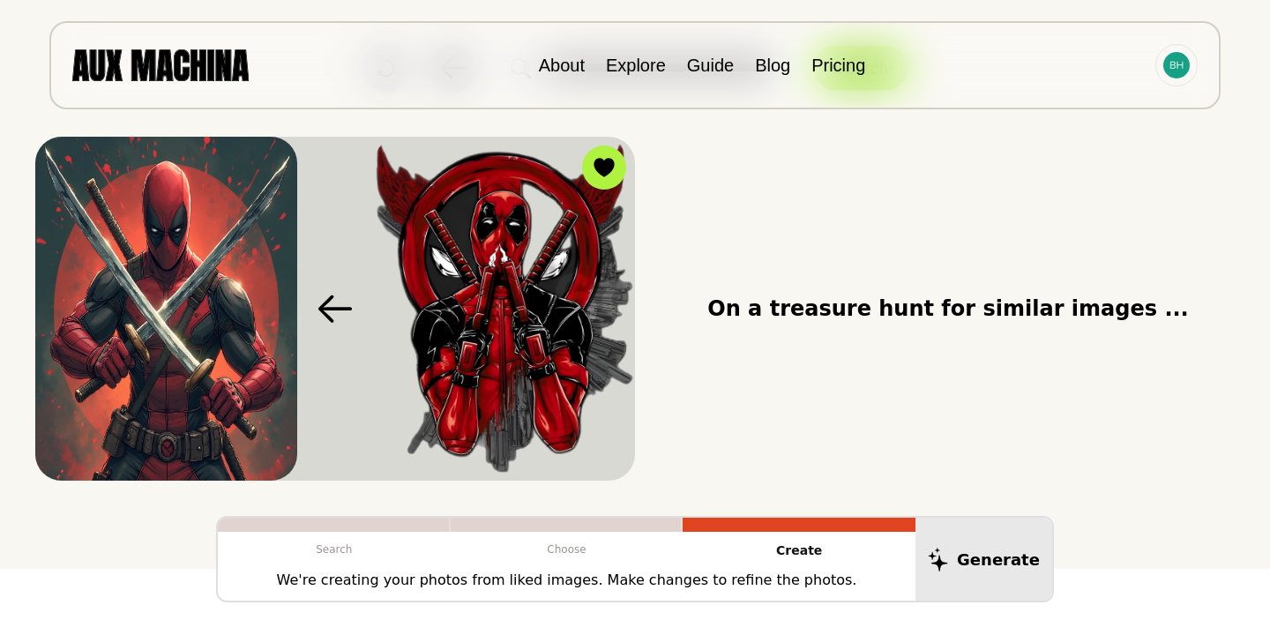
scroll to position [105, 0]
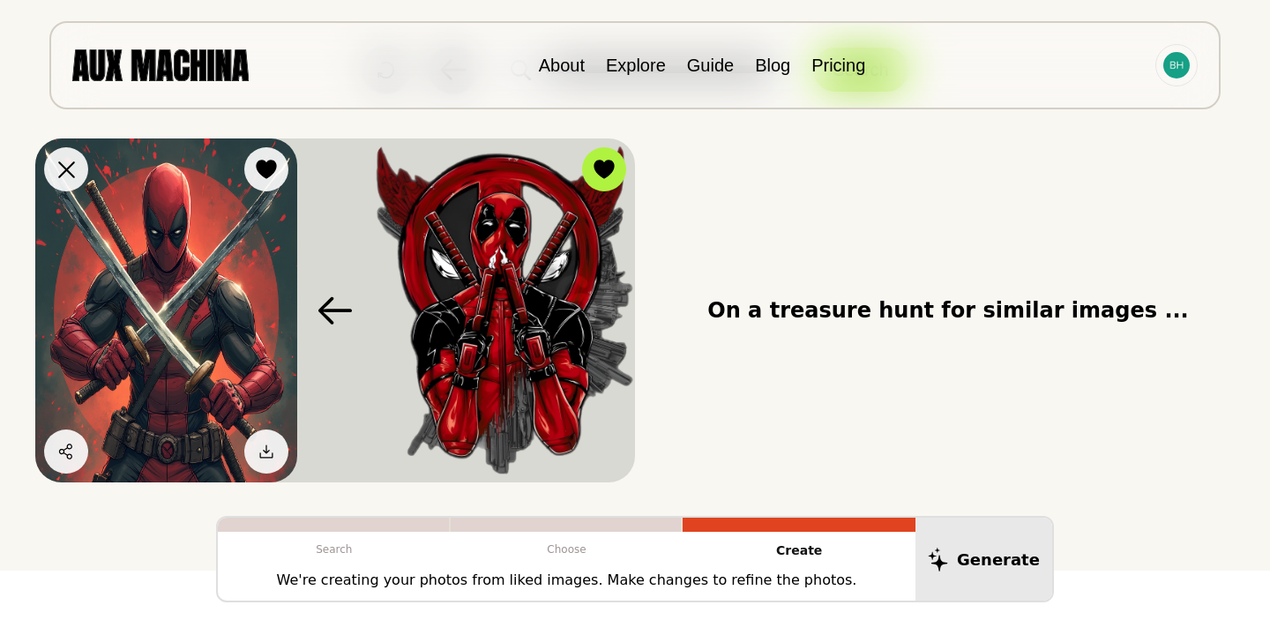
click at [271, 455] on icon at bounding box center [266, 452] width 18 height 18
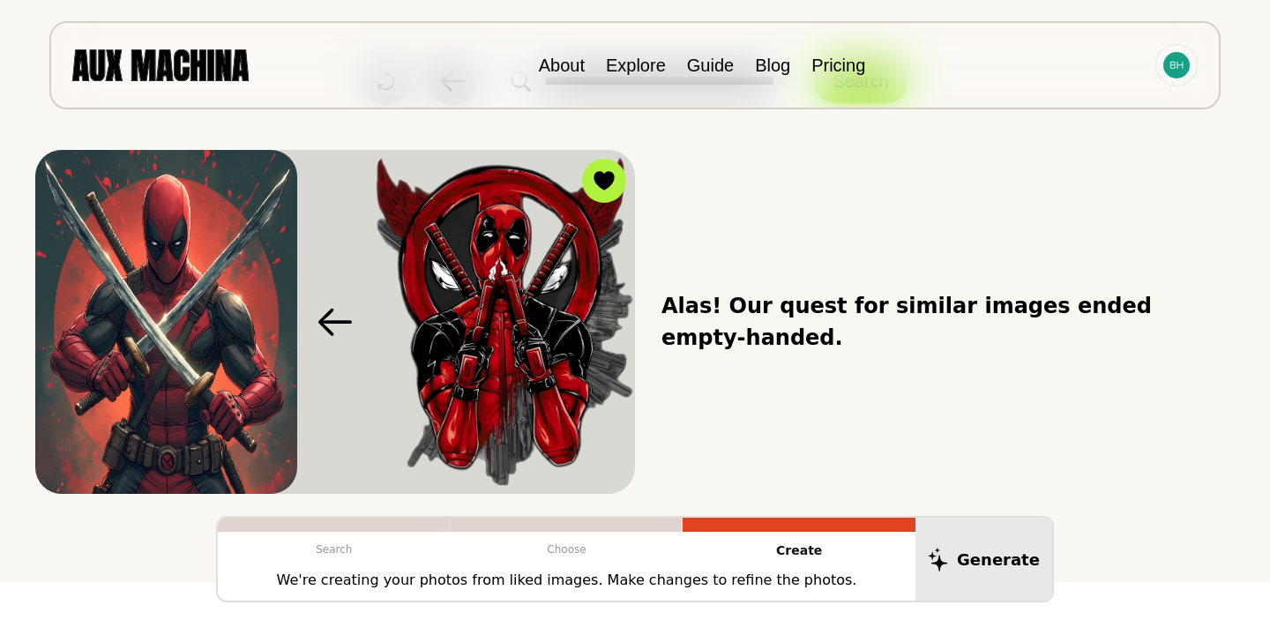
scroll to position [94, 0]
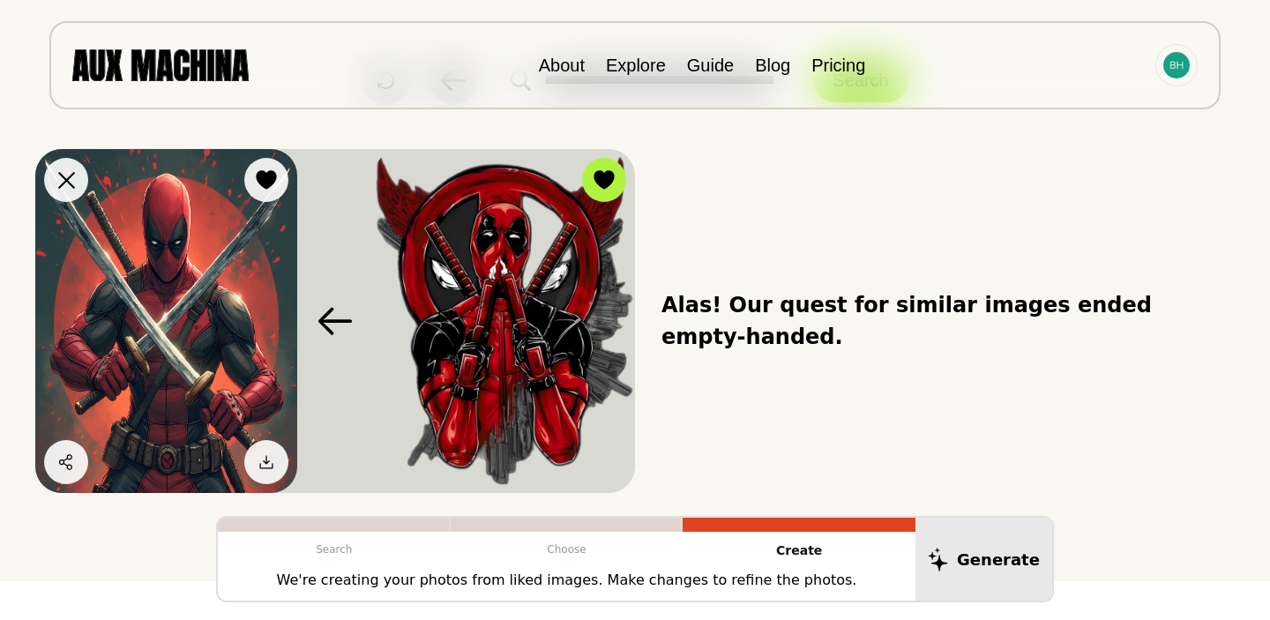
click at [266, 461] on icon at bounding box center [266, 462] width 18 height 18
click at [161, 354] on img at bounding box center [166, 321] width 262 height 344
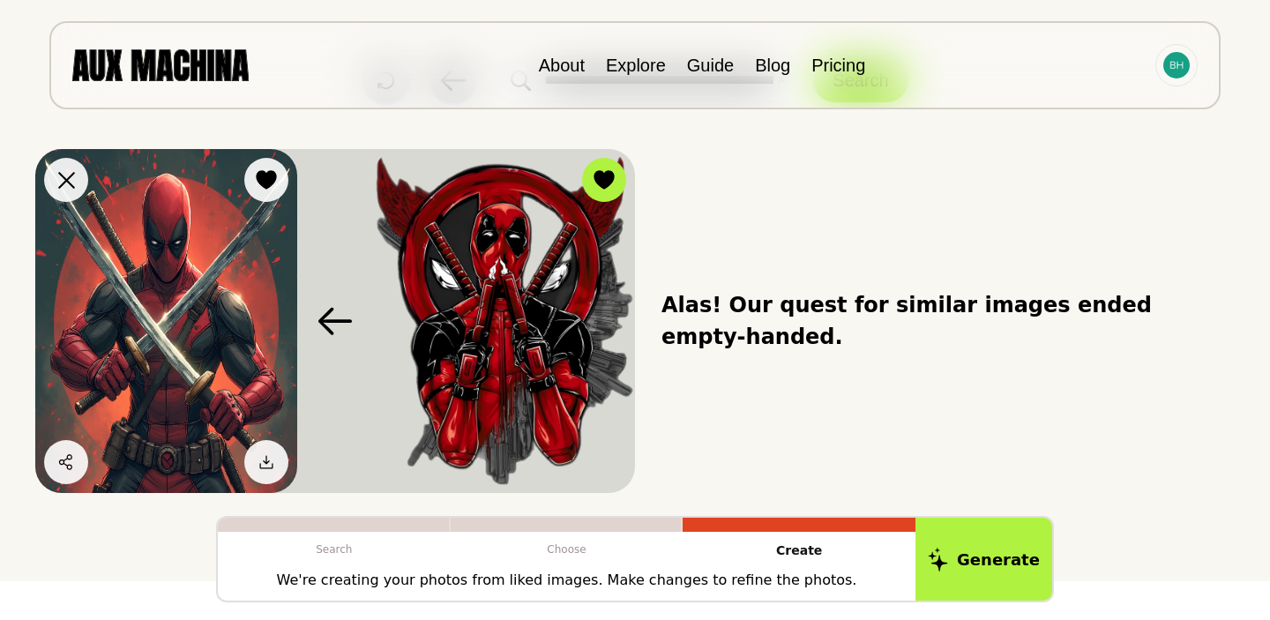
click at [265, 455] on icon at bounding box center [265, 461] width 13 height 13
